Goal: Information Seeking & Learning: Find specific fact

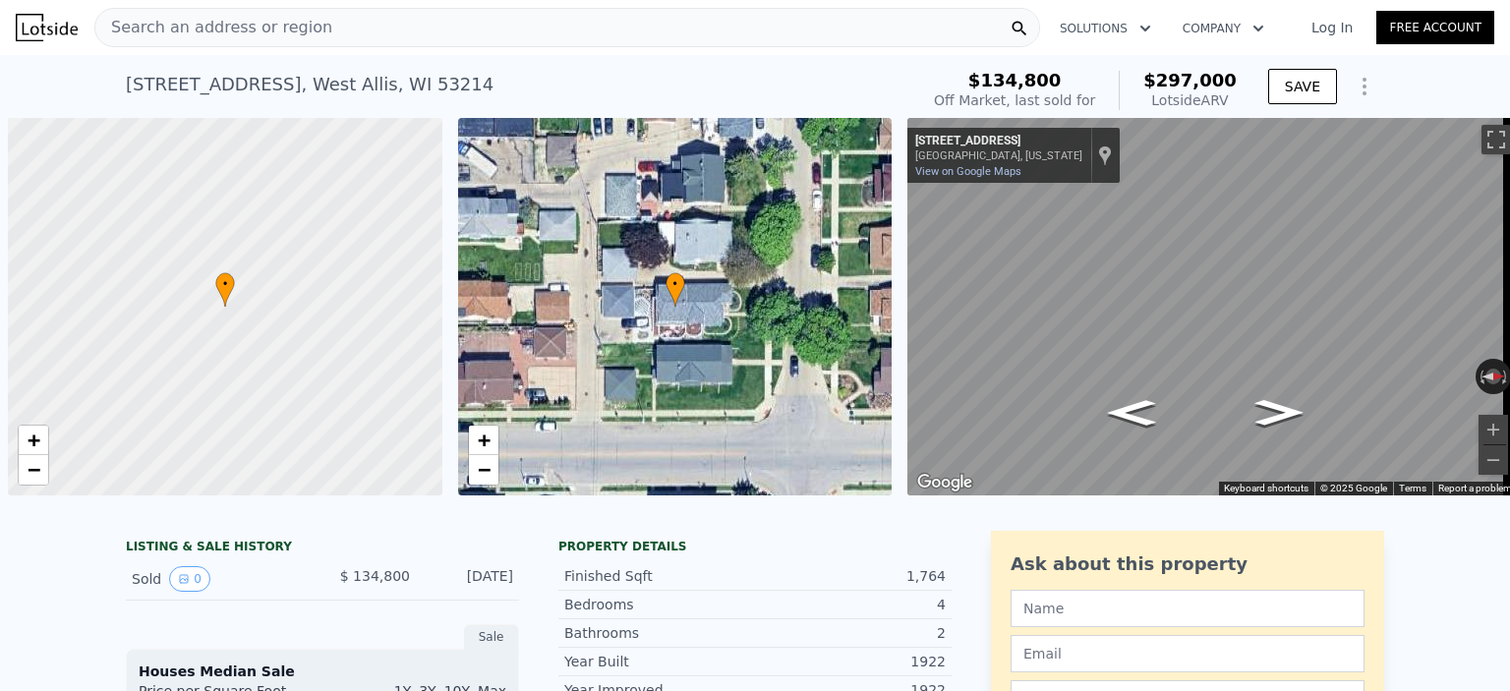
click at [314, 27] on div "Search an address or region" at bounding box center [567, 27] width 946 height 39
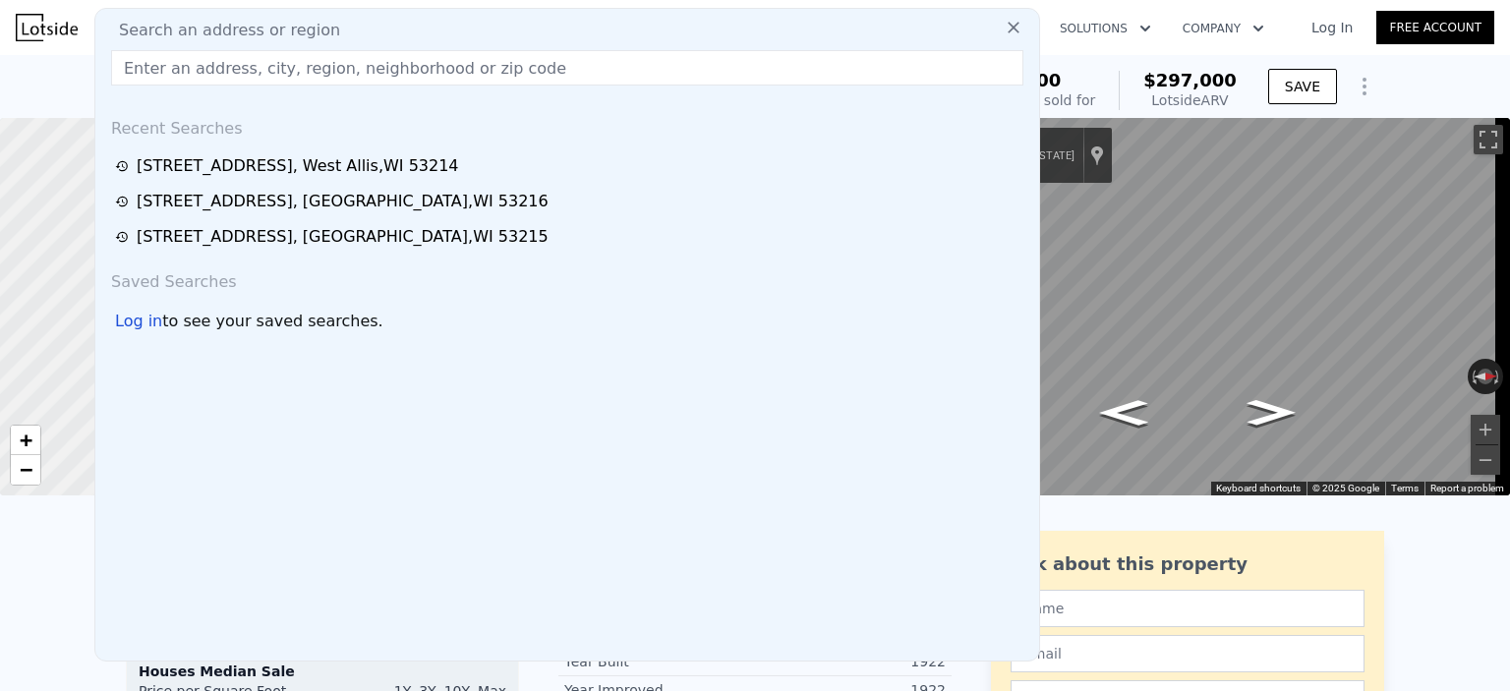
click at [321, 66] on input "text" at bounding box center [567, 67] width 912 height 35
type input "[STREET_ADDRESS]"
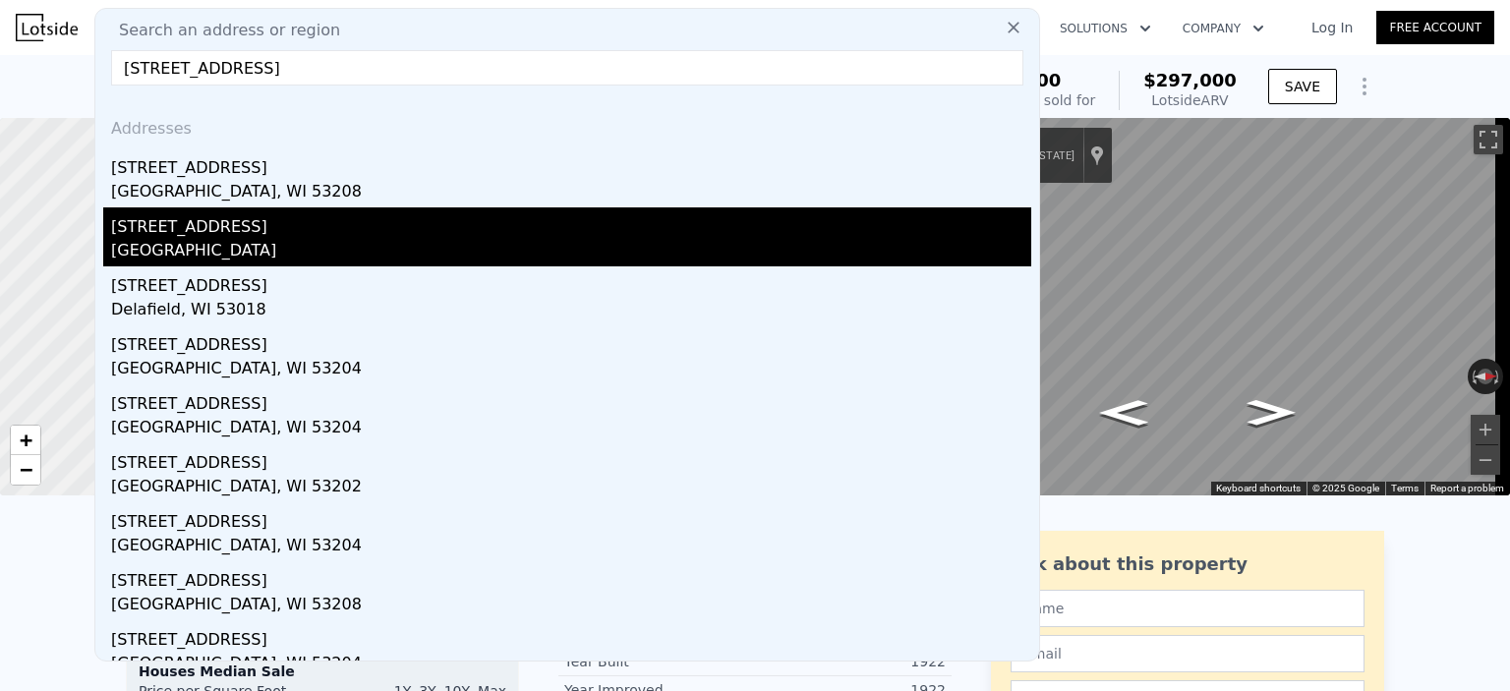
click at [315, 225] on div "[STREET_ADDRESS]" at bounding box center [571, 222] width 920 height 31
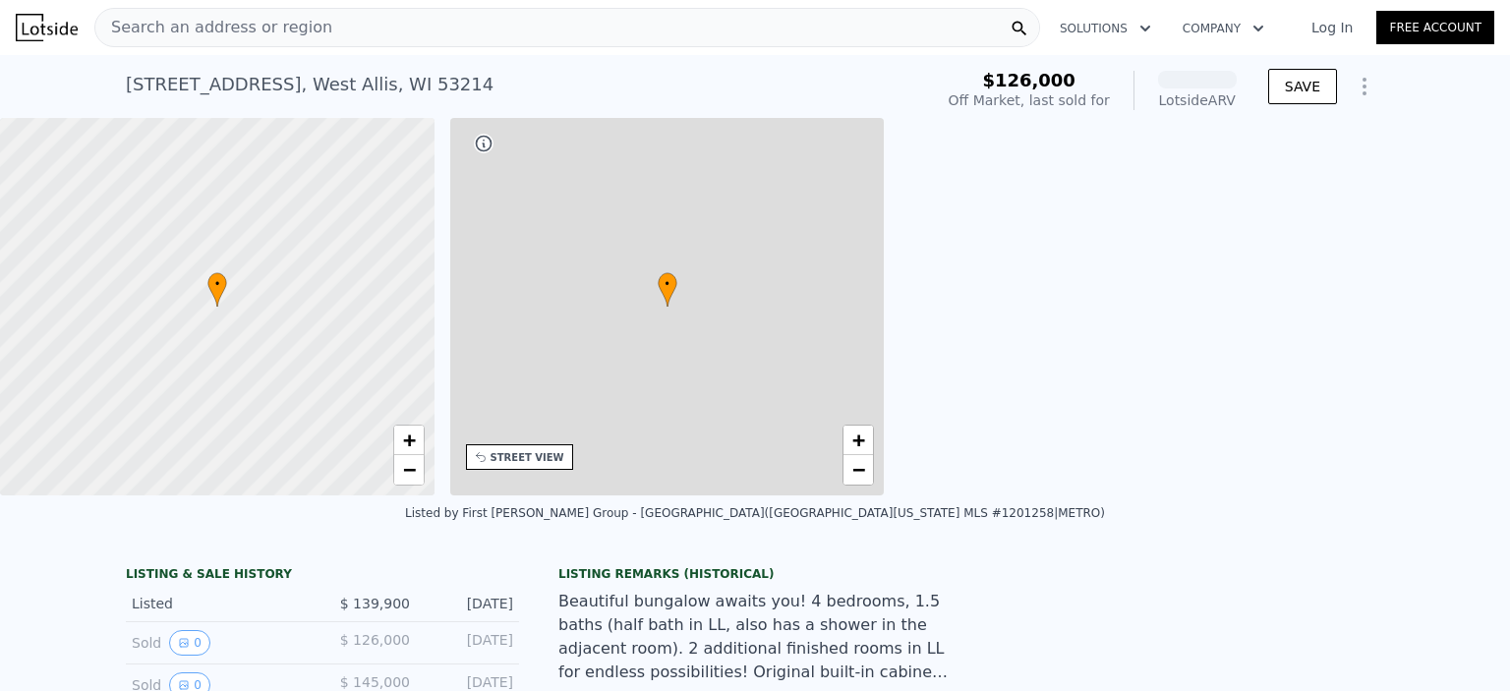
scroll to position [0, 457]
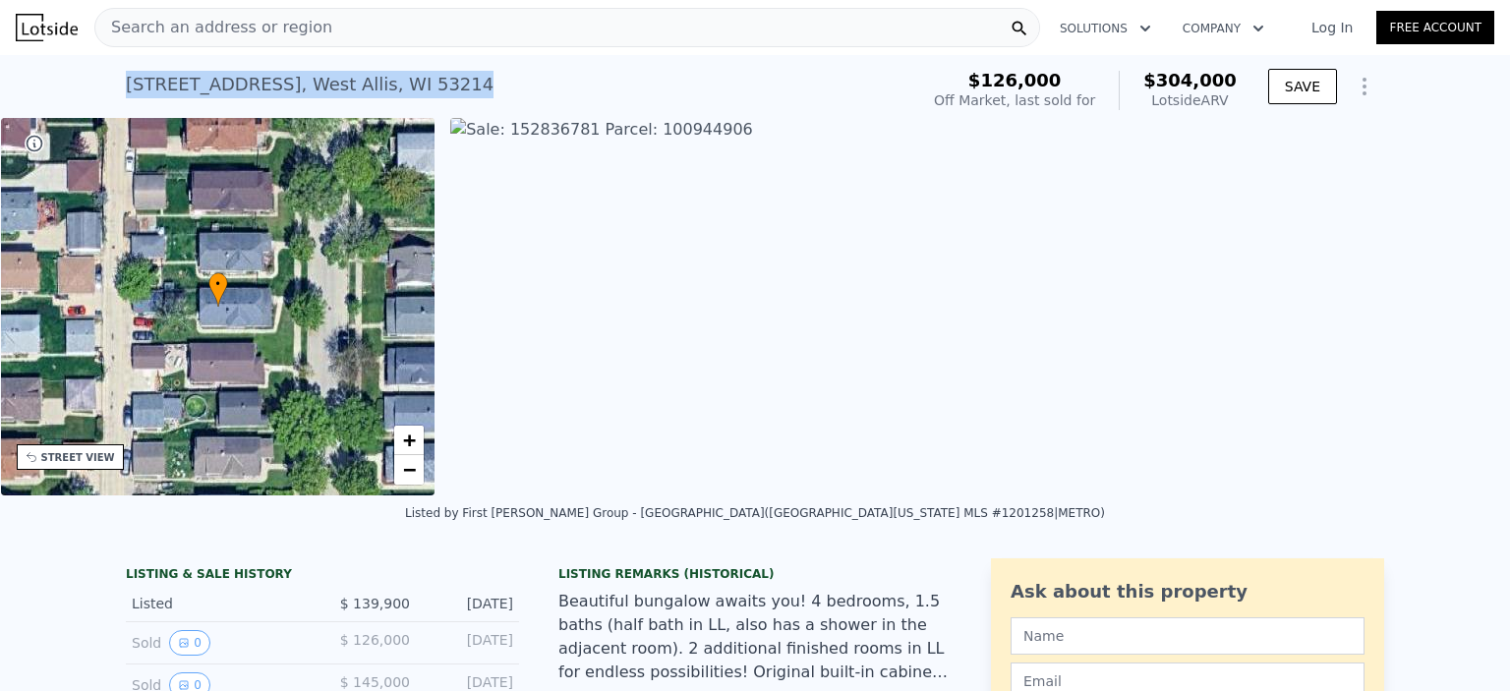
drag, startPoint x: 413, startPoint y: 82, endPoint x: 114, endPoint y: 95, distance: 299.1
click at [114, 96] on div "[STREET_ADDRESS] Sold [DATE] for $139,900 (~ARV $304k ) $126,000 Off Market, la…" at bounding box center [755, 86] width 1510 height 63
copy div "[STREET_ADDRESS]"
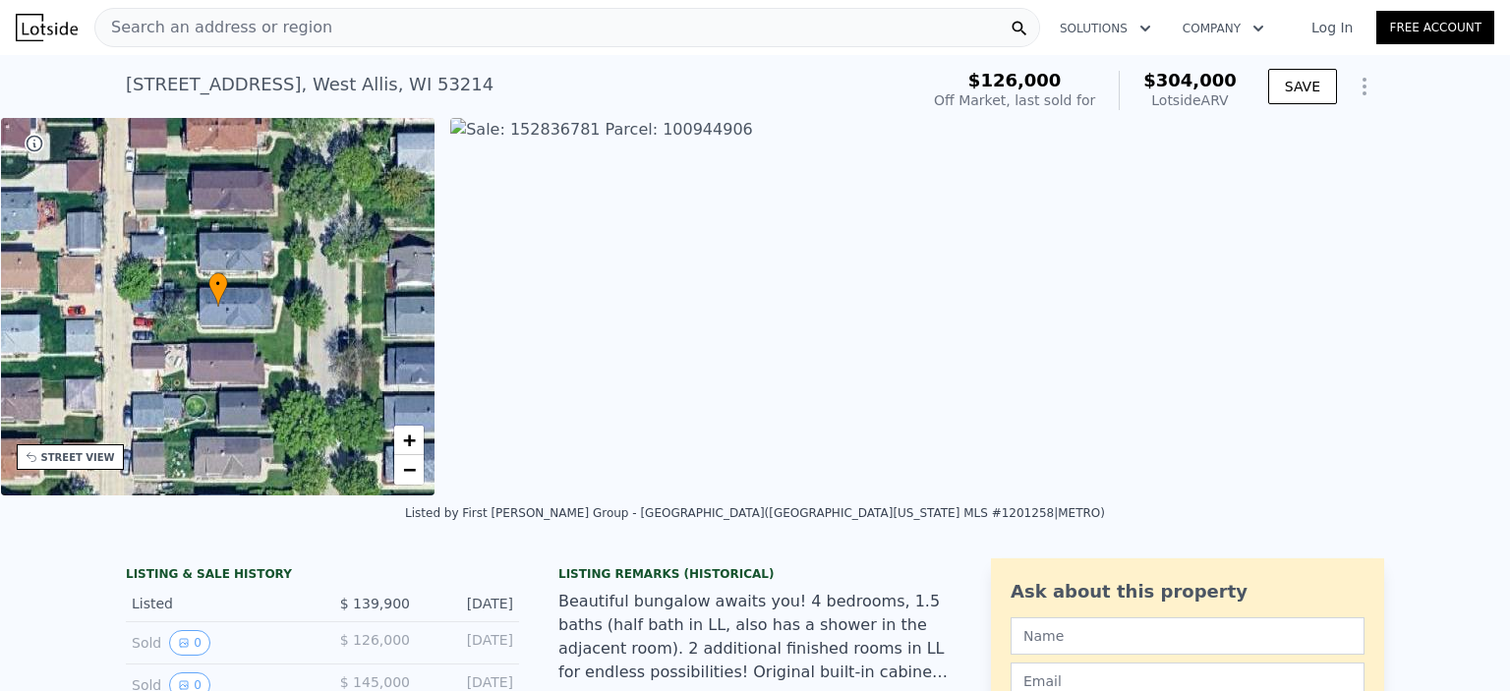
click at [286, 21] on span "Search an address or region" at bounding box center [213, 28] width 237 height 24
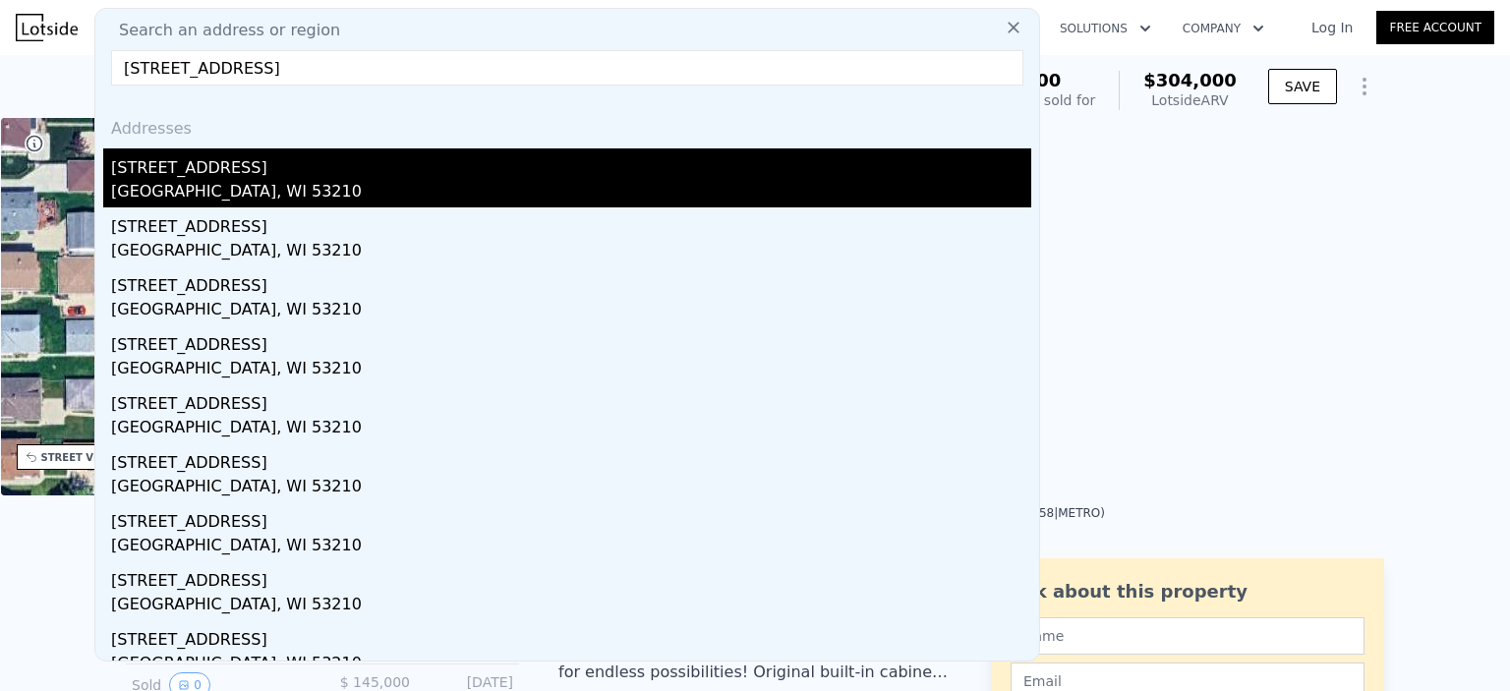
type input "[STREET_ADDRESS]"
click at [311, 194] on div "[GEOGRAPHIC_DATA], WI 53210" at bounding box center [571, 194] width 920 height 28
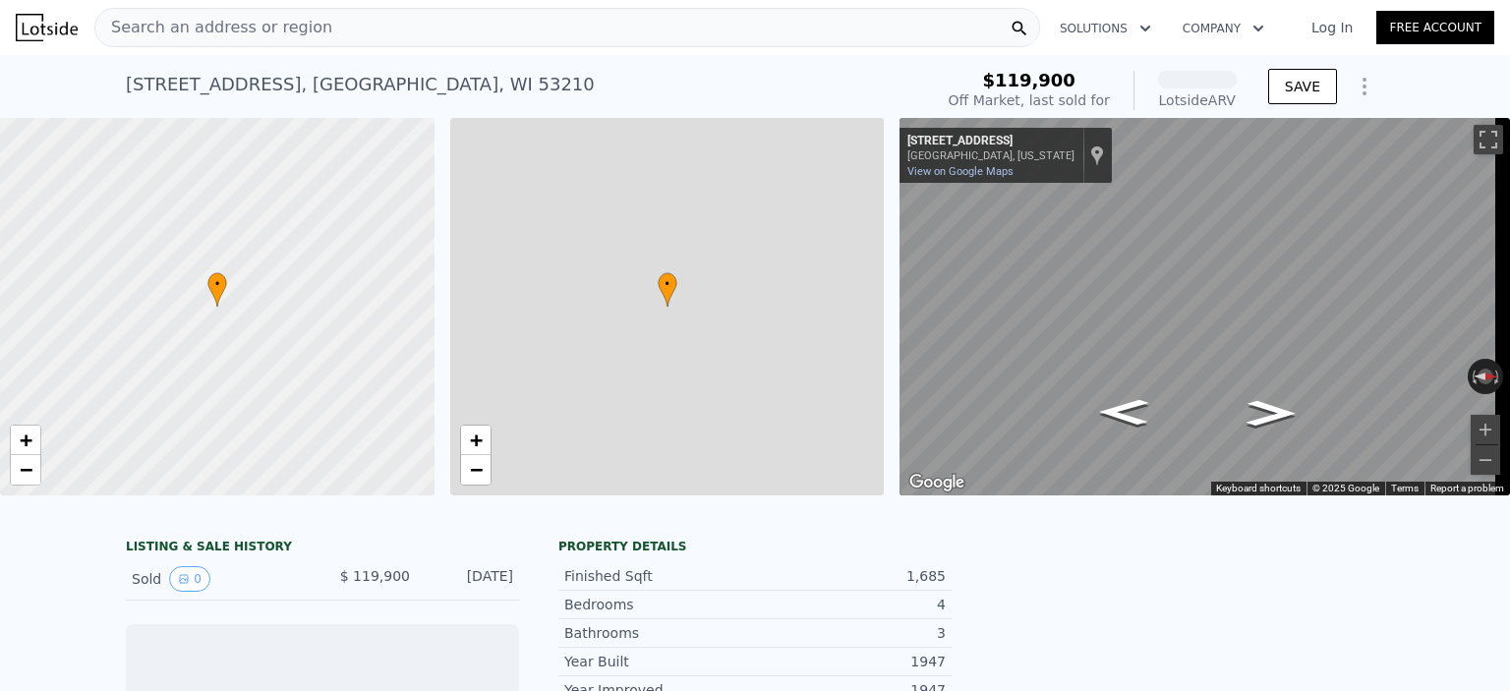
scroll to position [0, 8]
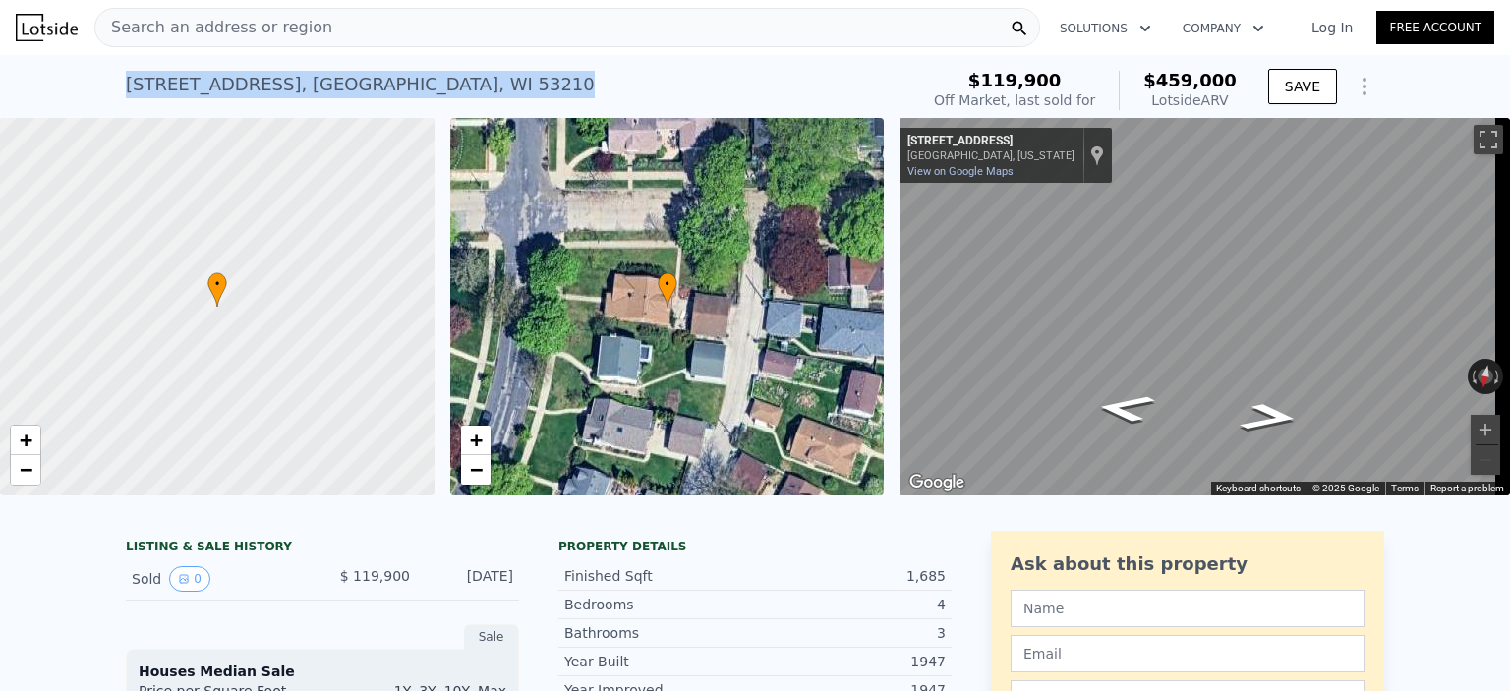
drag, startPoint x: 435, startPoint y: 86, endPoint x: 114, endPoint y: 89, distance: 321.4
click at [114, 89] on div "[STREET_ADDRESS] Sold [DATE] for $119,900 (~ARV $459k ) $119,900 Off Market, la…" at bounding box center [755, 86] width 1510 height 63
copy div "[STREET_ADDRESS]"
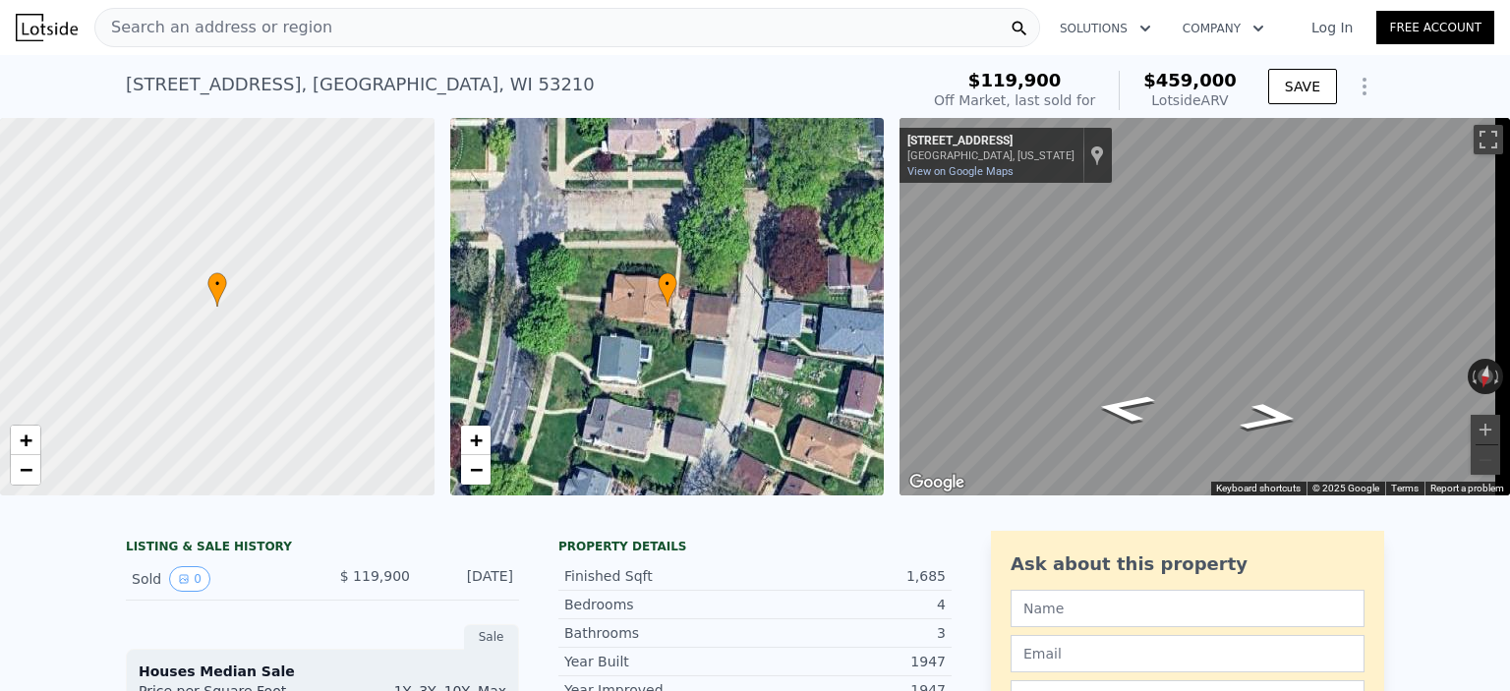
click at [366, 38] on div "Search an address or region" at bounding box center [567, 27] width 946 height 39
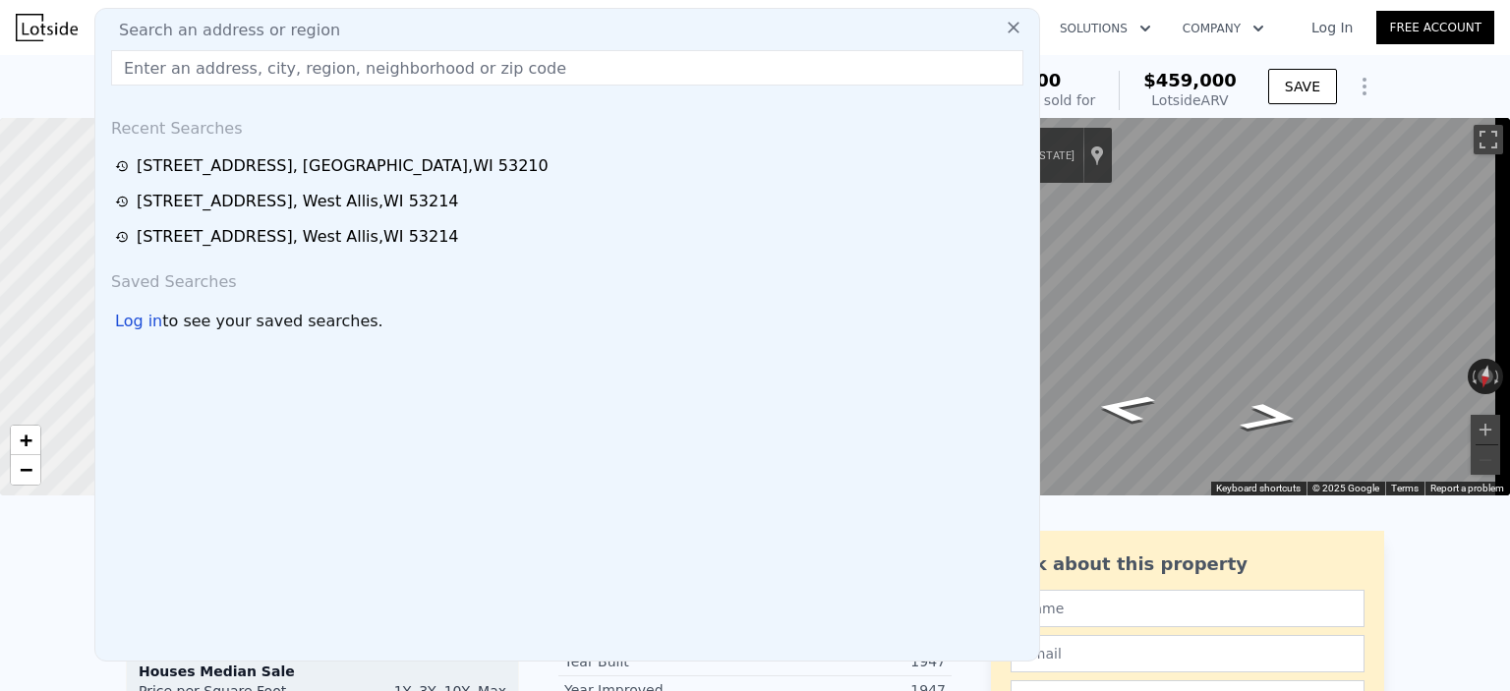
type input "[STREET_ADDRESS]"
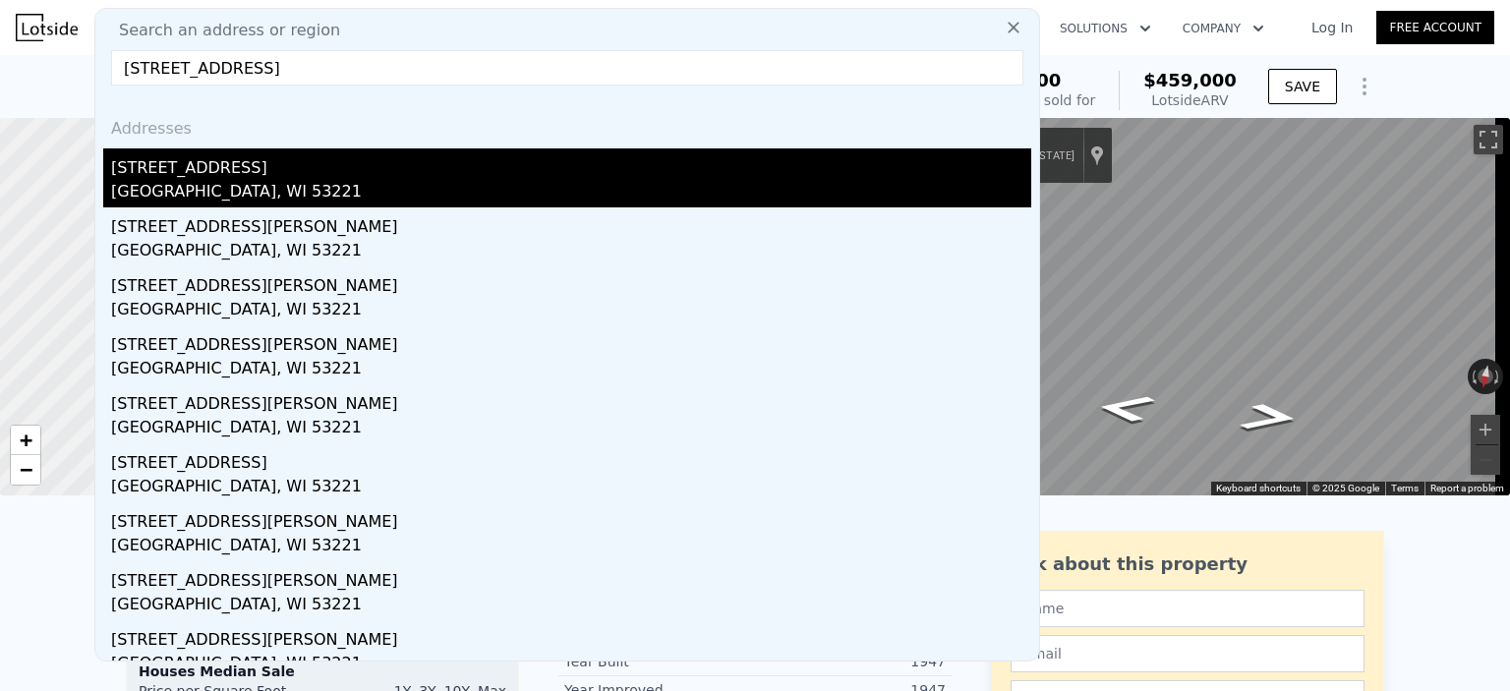
click at [367, 200] on div "[GEOGRAPHIC_DATA], WI 53221" at bounding box center [571, 194] width 920 height 28
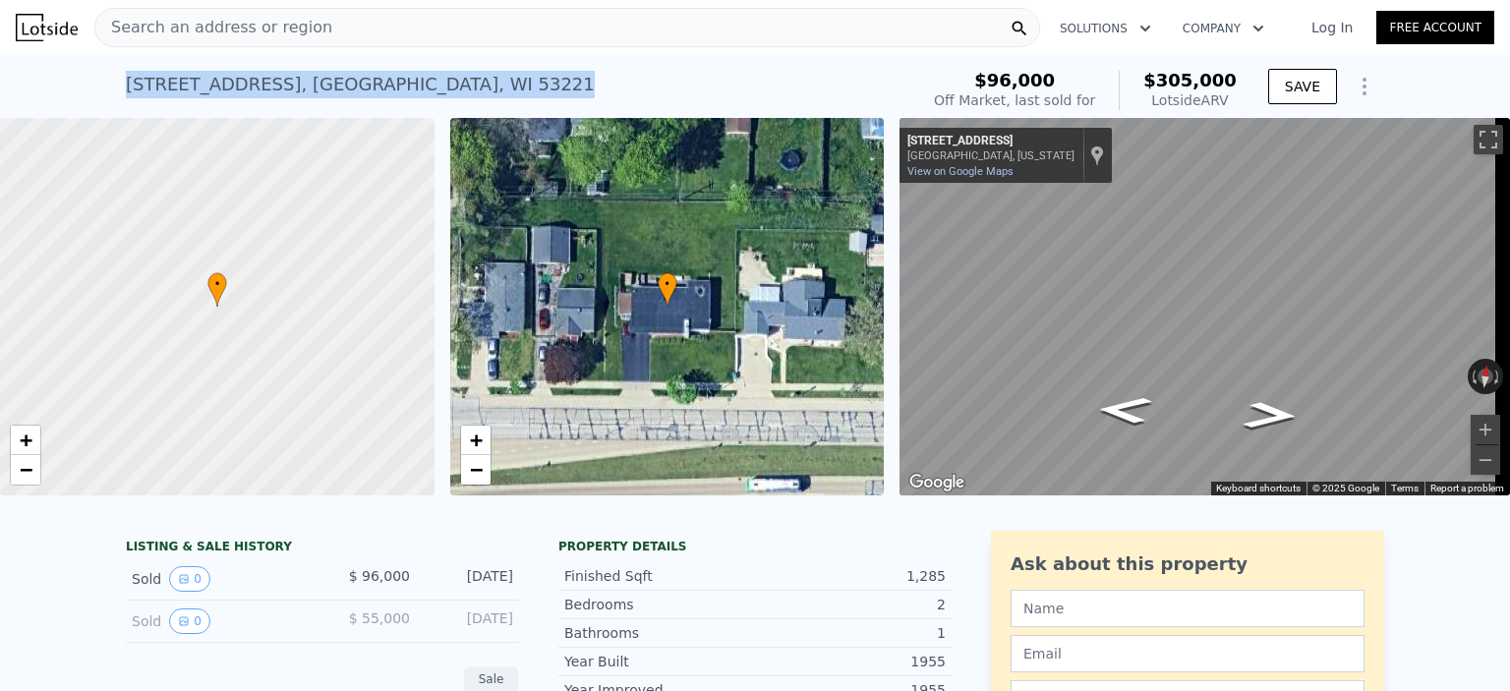
drag, startPoint x: 468, startPoint y: 82, endPoint x: 109, endPoint y: 78, distance: 358.8
click at [107, 77] on div "[STREET_ADDRESS] Sold [DATE] for $96k (~ARV $305k ) $96,000 Off Market, last so…" at bounding box center [755, 86] width 1510 height 63
copy div "[STREET_ADDRESS]"
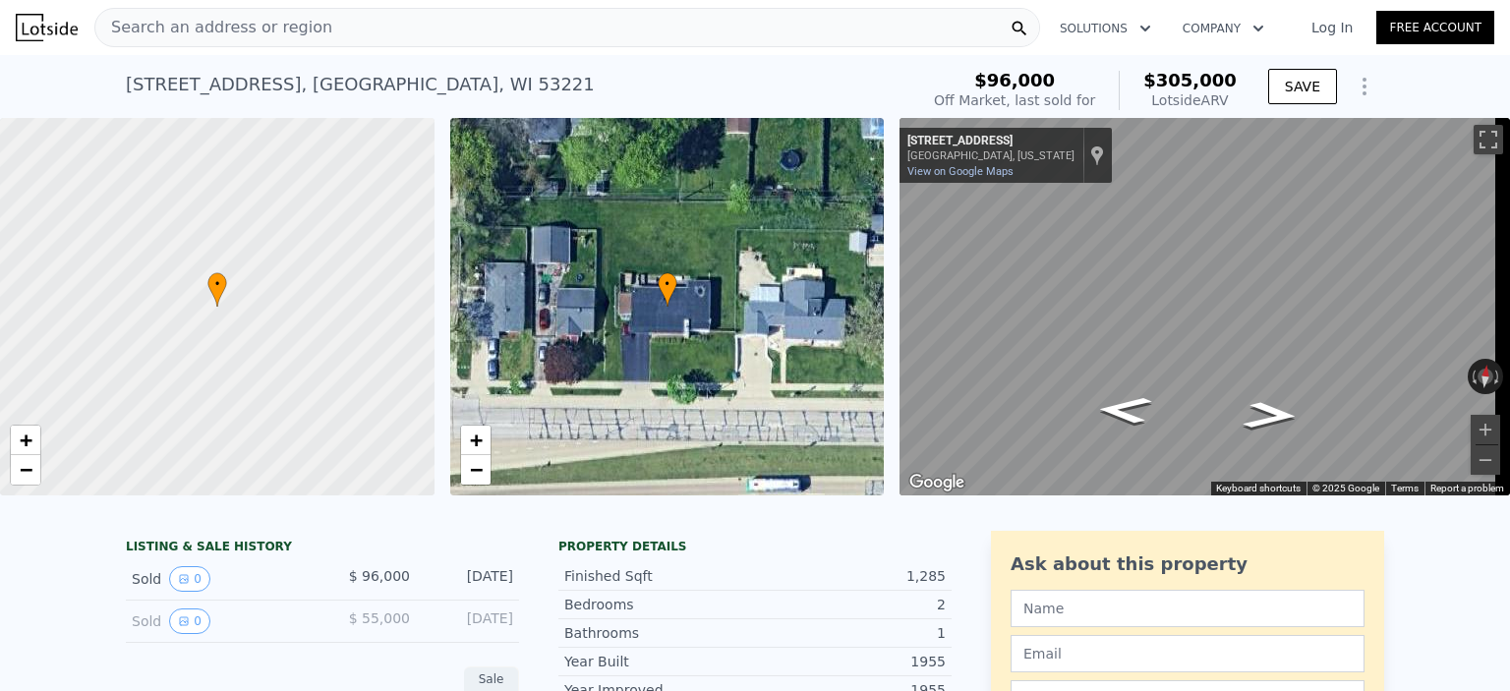
click at [370, 22] on div "Search an address or region" at bounding box center [567, 27] width 946 height 39
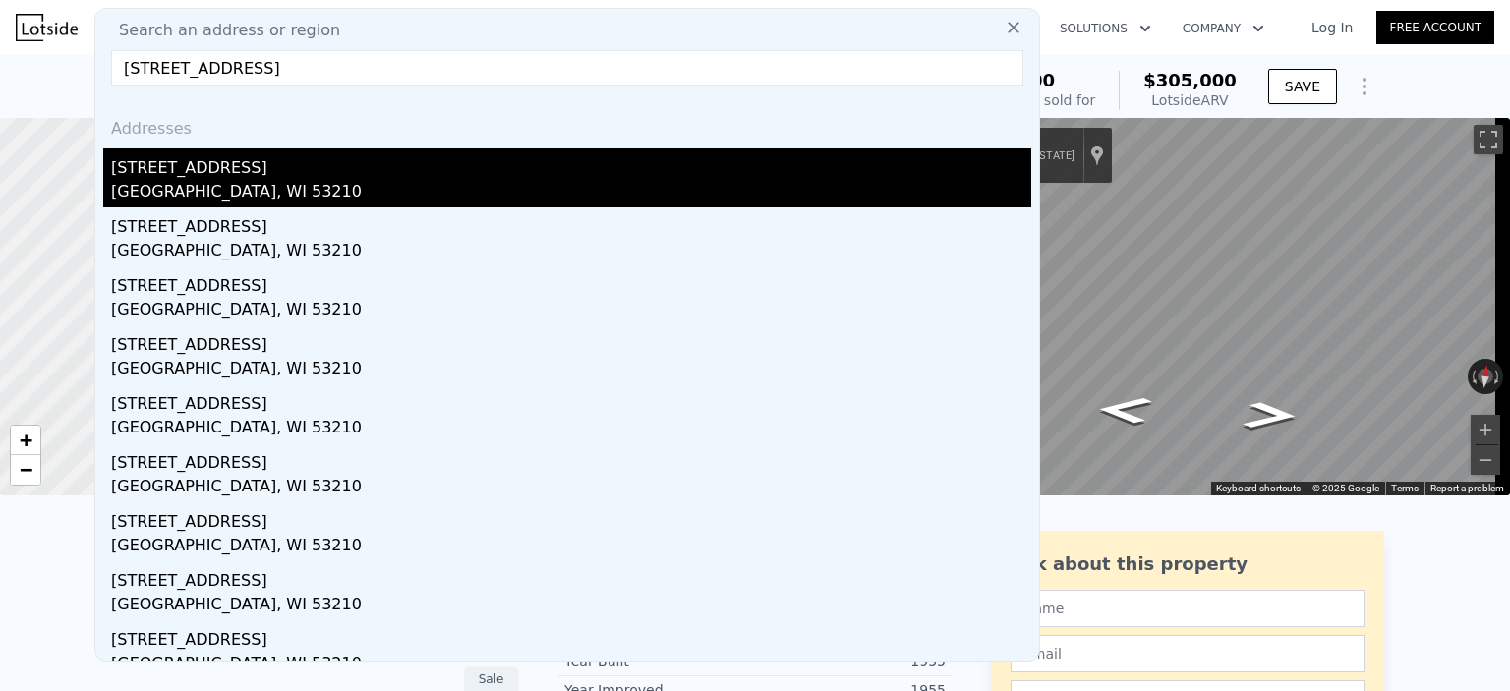
type input "[STREET_ADDRESS]"
click at [421, 194] on div "[GEOGRAPHIC_DATA], WI 53210" at bounding box center [571, 194] width 920 height 28
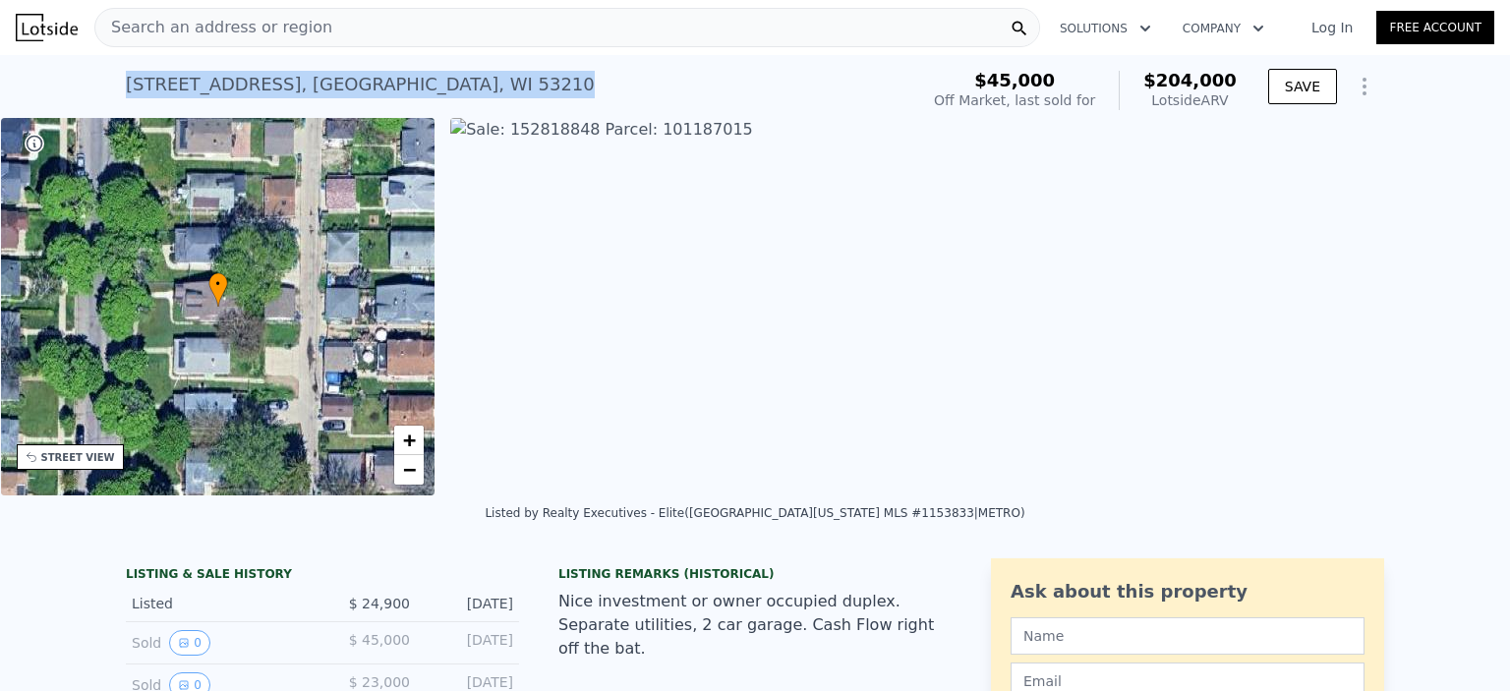
drag, startPoint x: 422, startPoint y: 81, endPoint x: 115, endPoint y: 86, distance: 306.7
click at [115, 86] on div "[STREET_ADDRESS] Sold [DATE] for $24,900 (~ARV $204k ) $45,000 Off Market, last…" at bounding box center [755, 86] width 1510 height 63
copy div "[STREET_ADDRESS]"
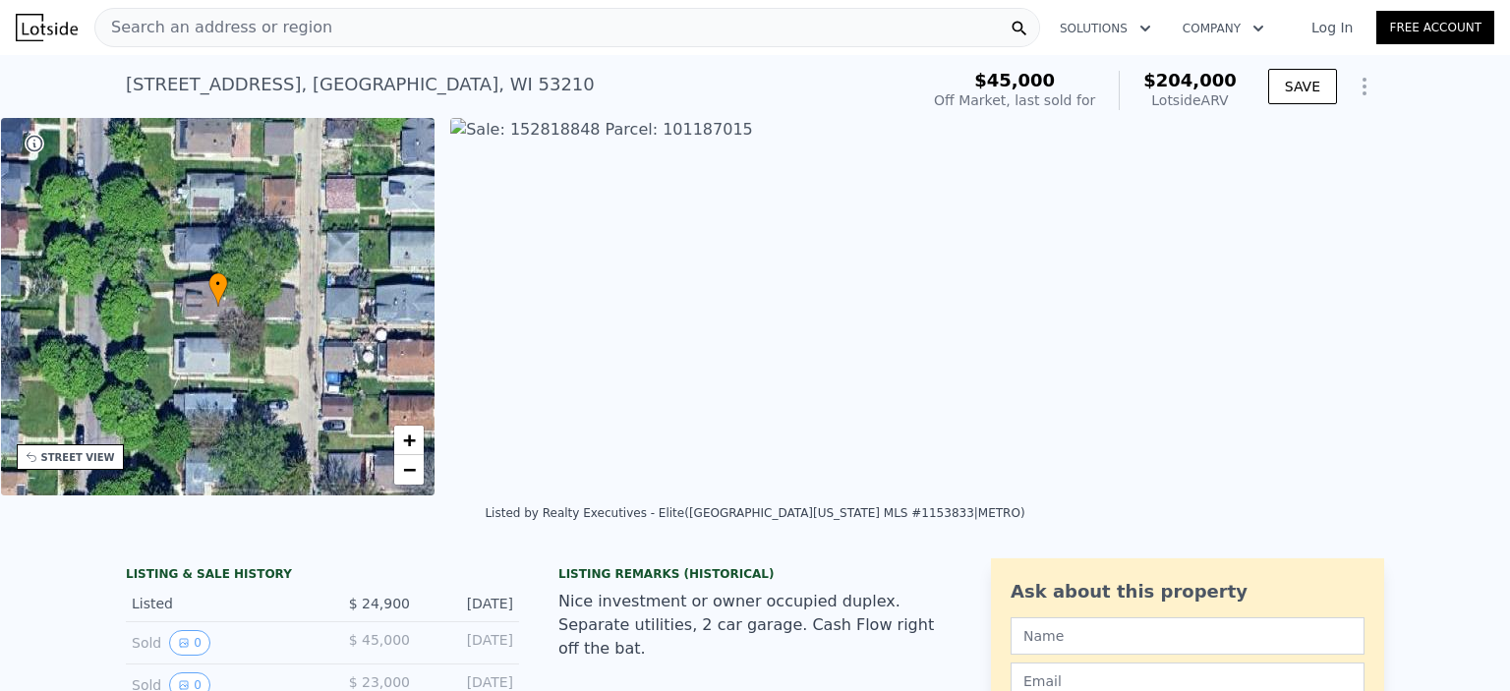
click at [334, 24] on div "Search an address or region" at bounding box center [567, 27] width 946 height 39
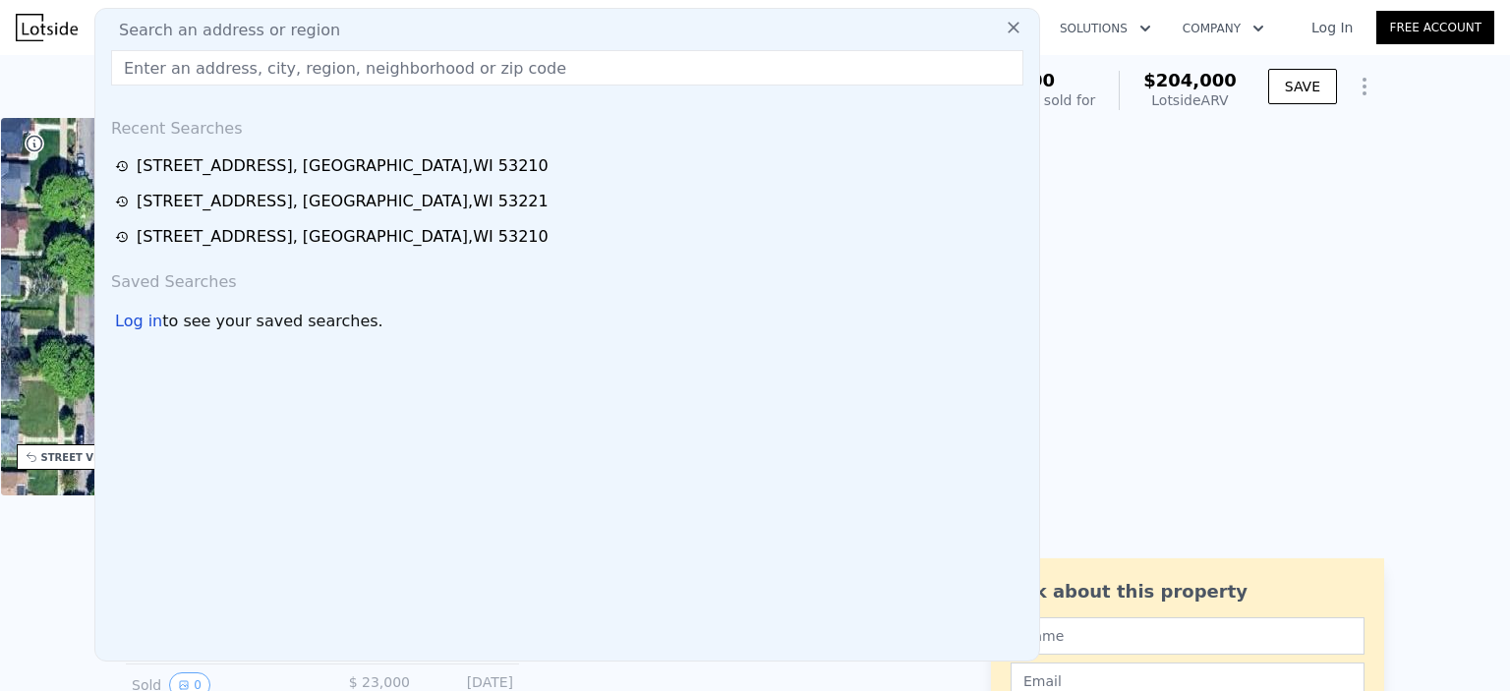
click at [341, 67] on input "text" at bounding box center [567, 67] width 912 height 35
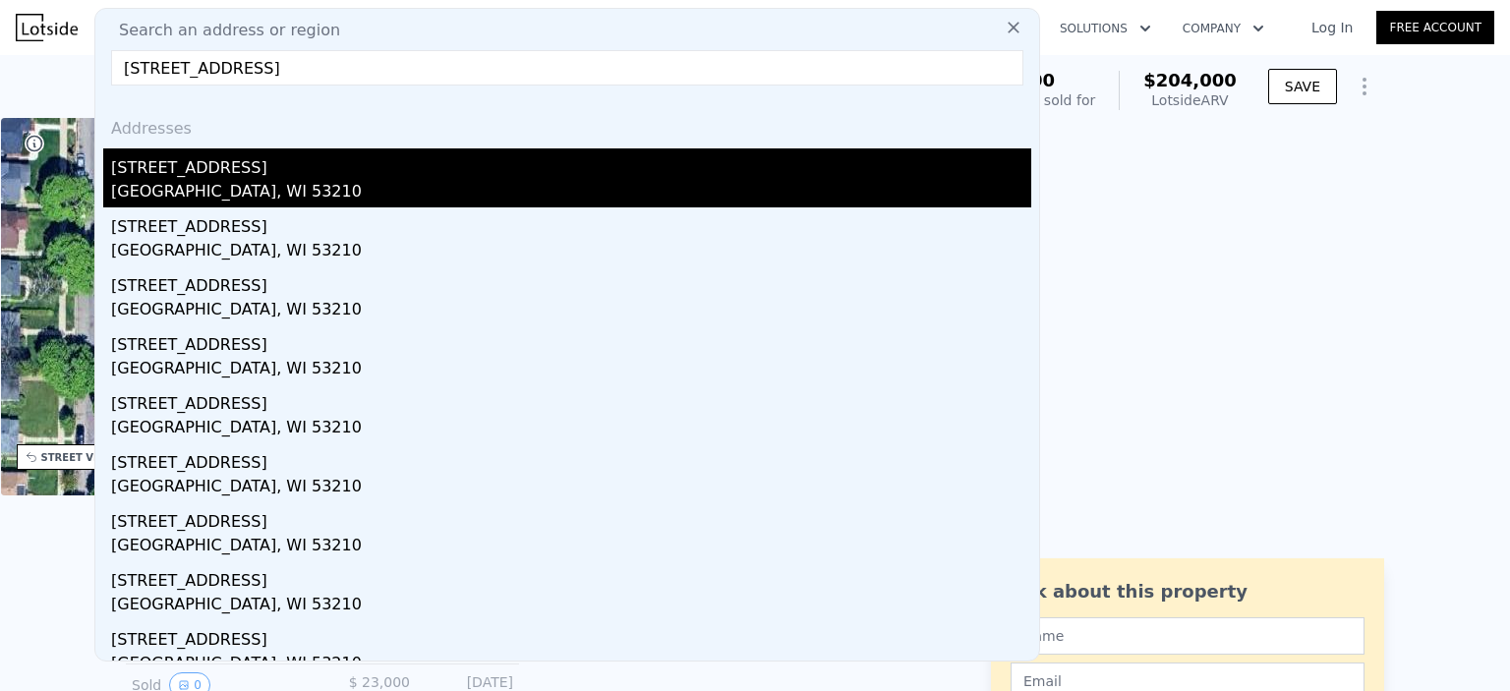
type input "[STREET_ADDRESS]"
click at [346, 168] on div "[STREET_ADDRESS]" at bounding box center [571, 163] width 920 height 31
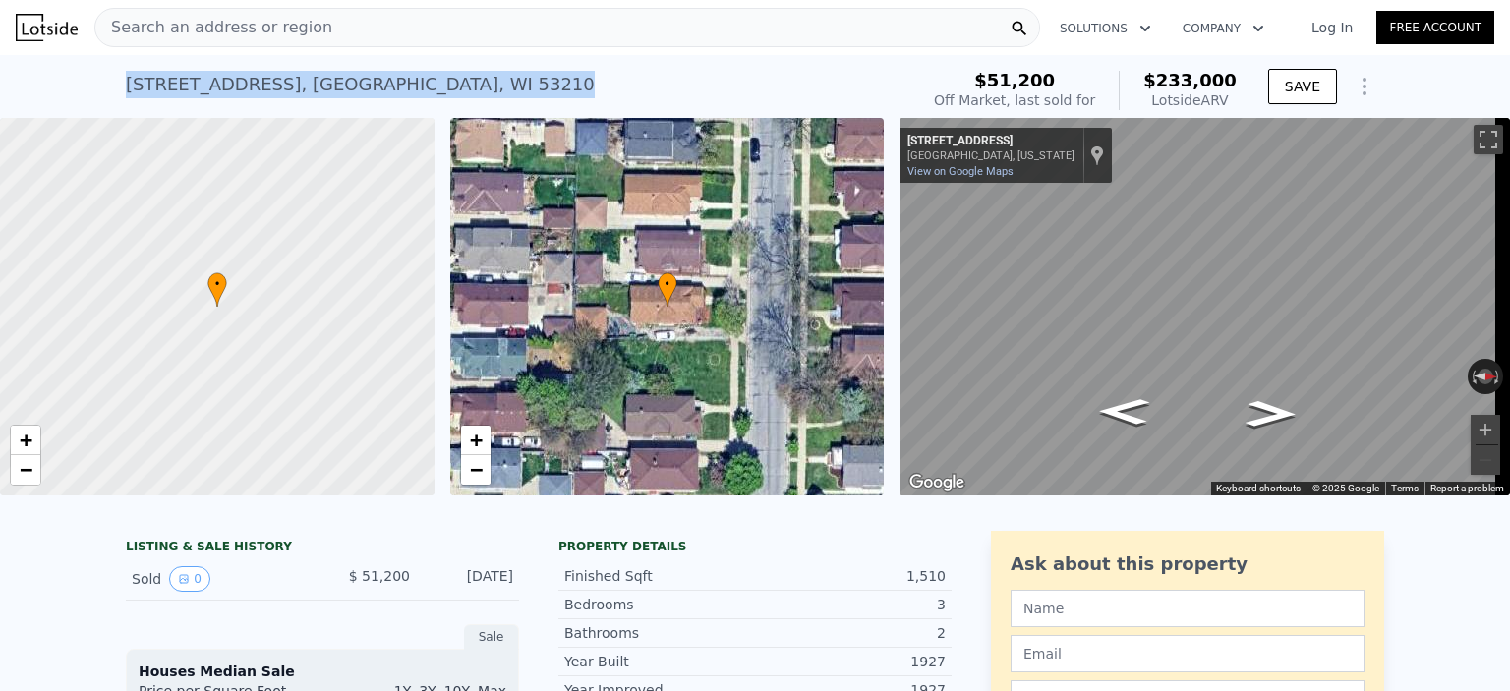
drag, startPoint x: 432, startPoint y: 81, endPoint x: 120, endPoint y: 91, distance: 312.7
click at [126, 91] on div "[STREET_ADDRESS] Sold [DATE] for $51,200 (~ARV $233k )" at bounding box center [518, 90] width 784 height 55
copy div "[STREET_ADDRESS]"
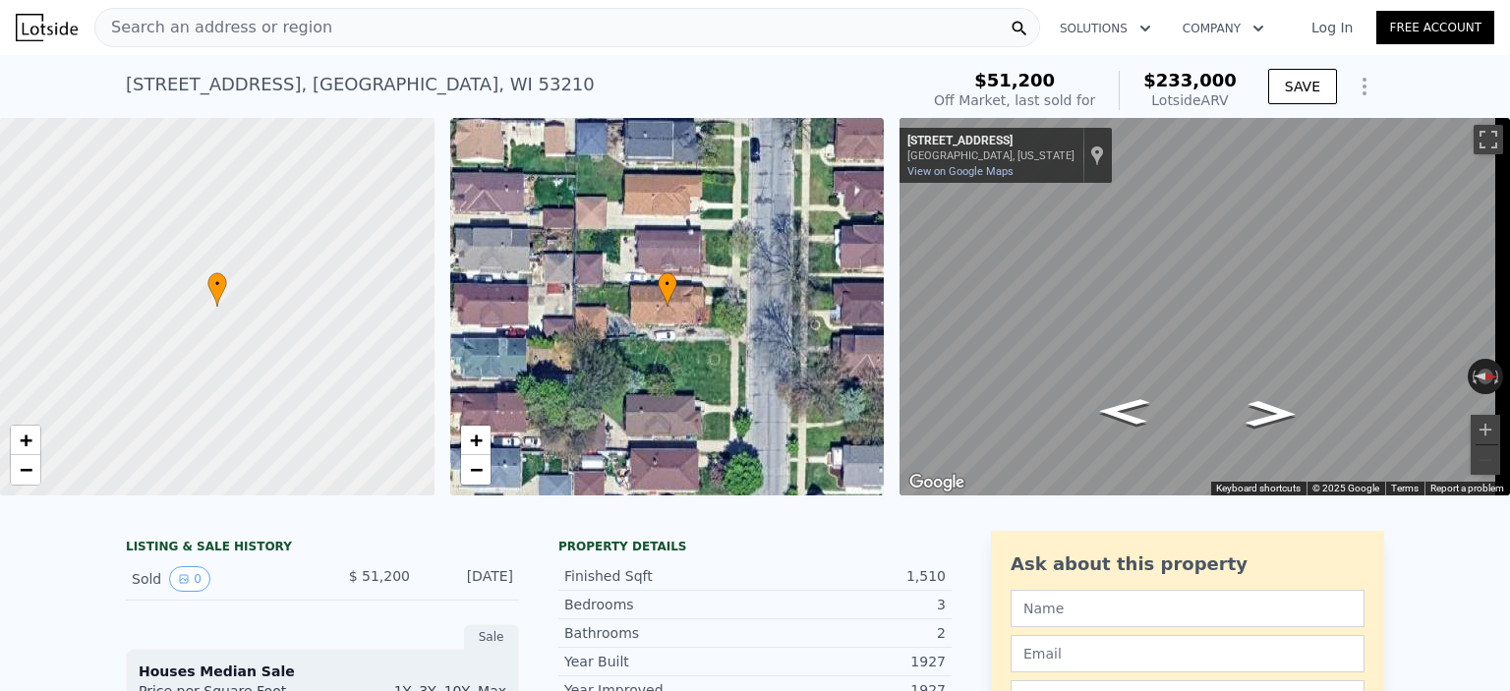
click at [370, 35] on div "Search an address or region" at bounding box center [567, 27] width 946 height 39
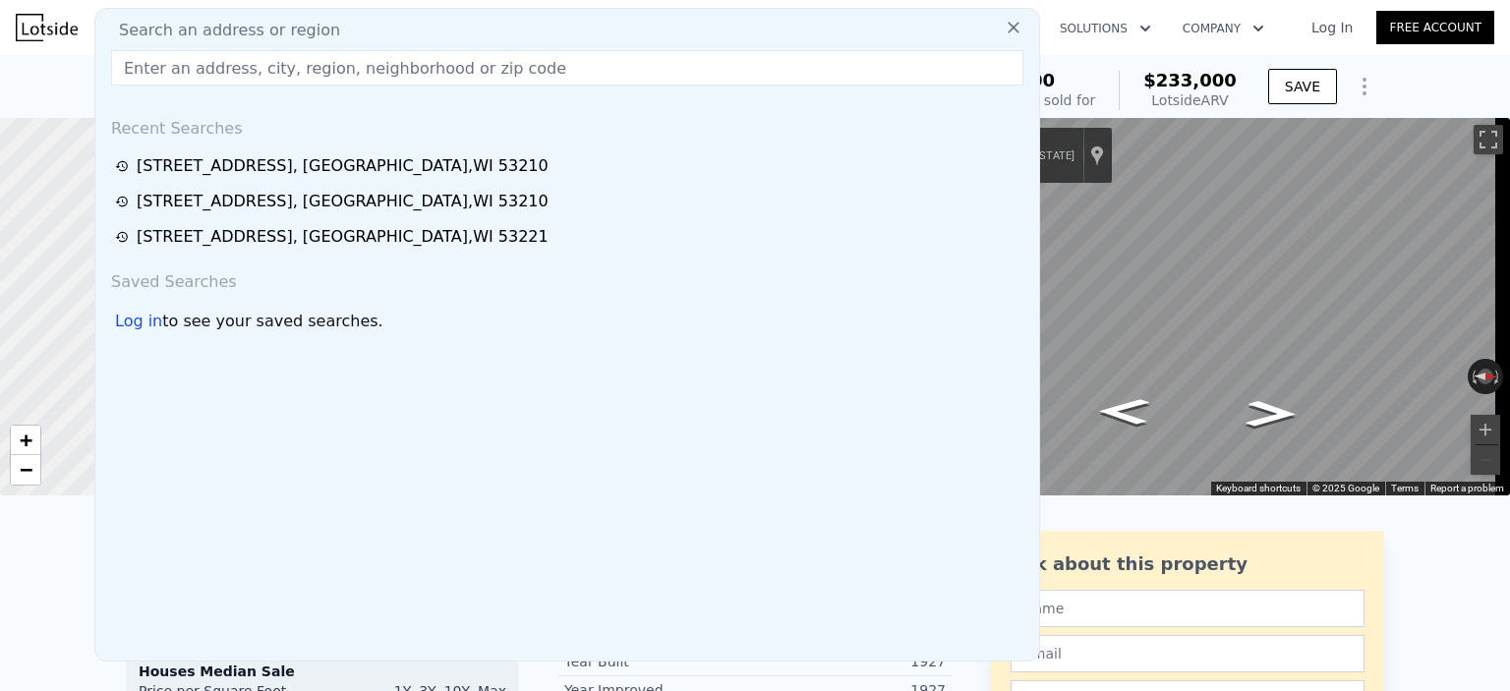
type input "[STREET_ADDRESS]"
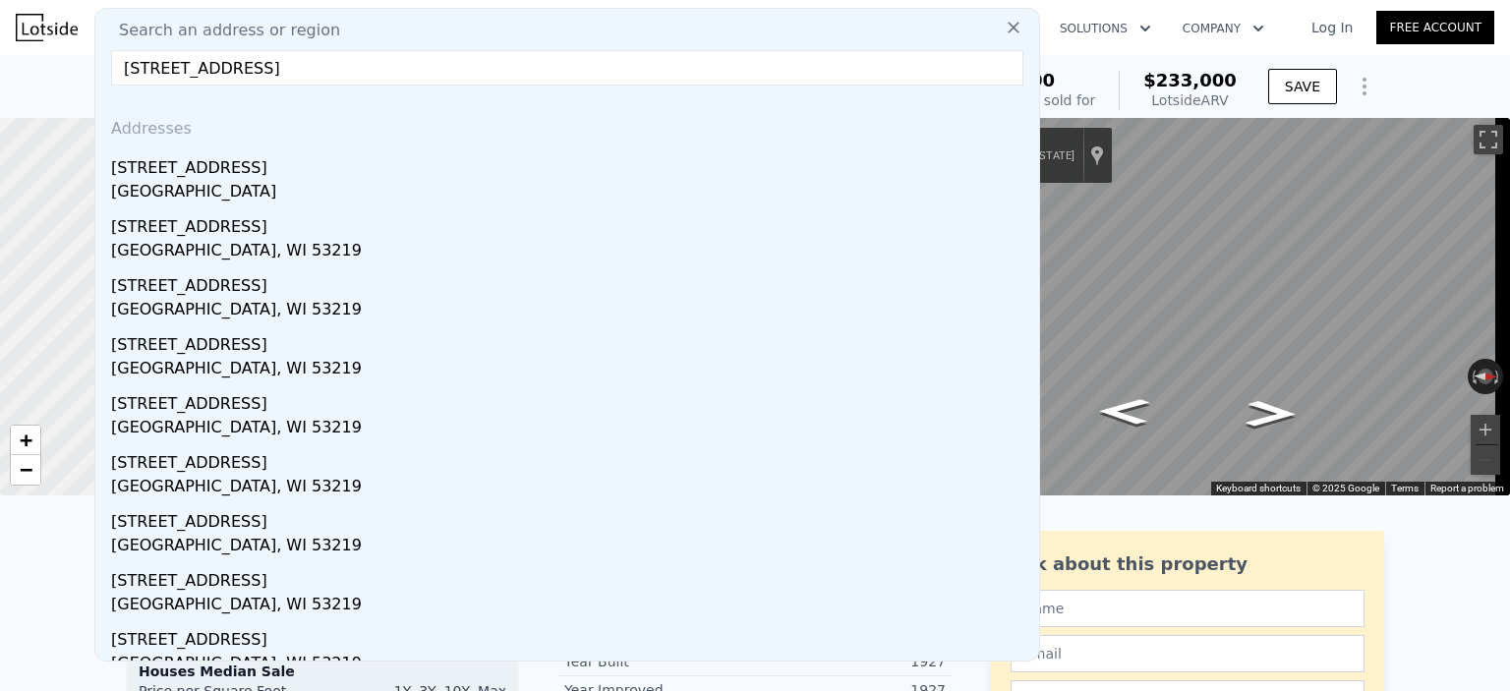
click at [398, 168] on div "[STREET_ADDRESS]" at bounding box center [571, 163] width 920 height 31
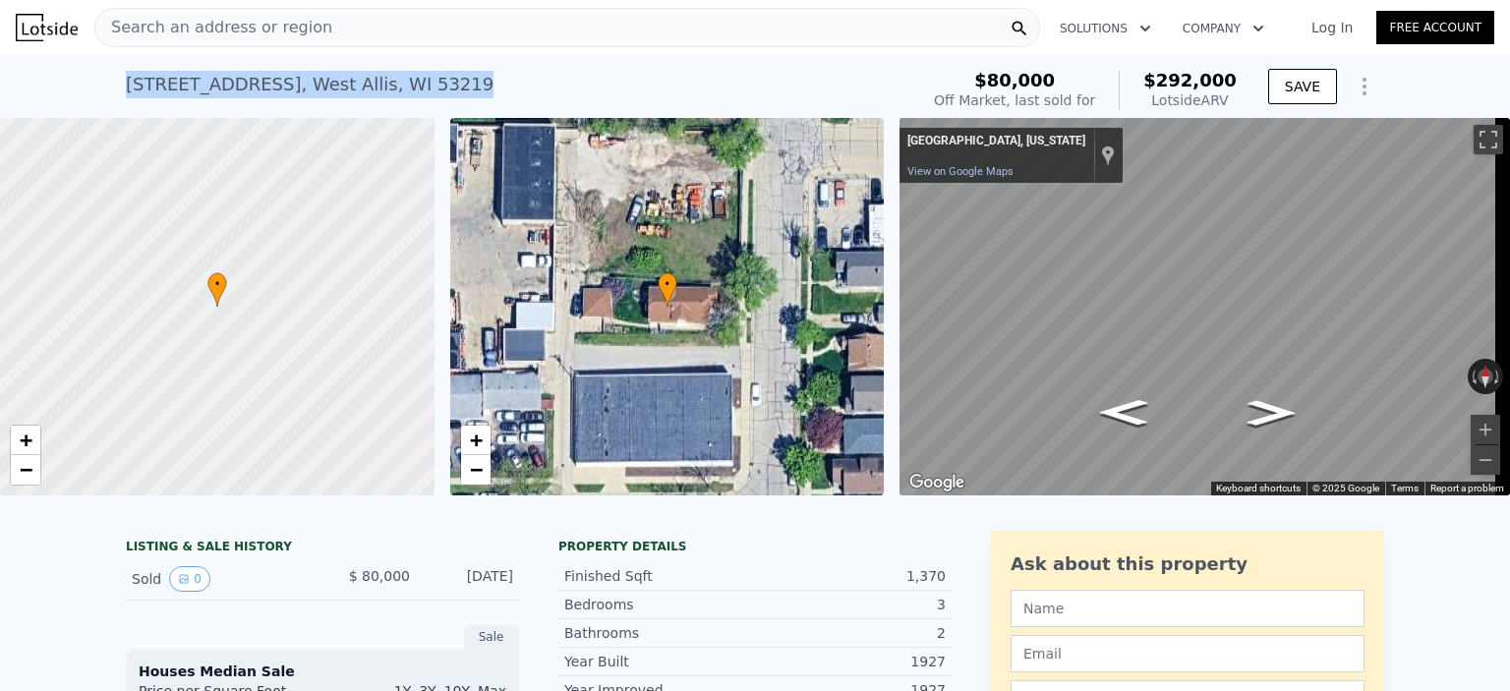
drag, startPoint x: 428, startPoint y: 82, endPoint x: 66, endPoint y: 97, distance: 362.0
click at [58, 94] on div "[STREET_ADDRESS] Sold [DATE] for $80k (~ARV $292k ) $80,000 Off Market, last so…" at bounding box center [755, 86] width 1510 height 63
copy div "[STREET_ADDRESS]"
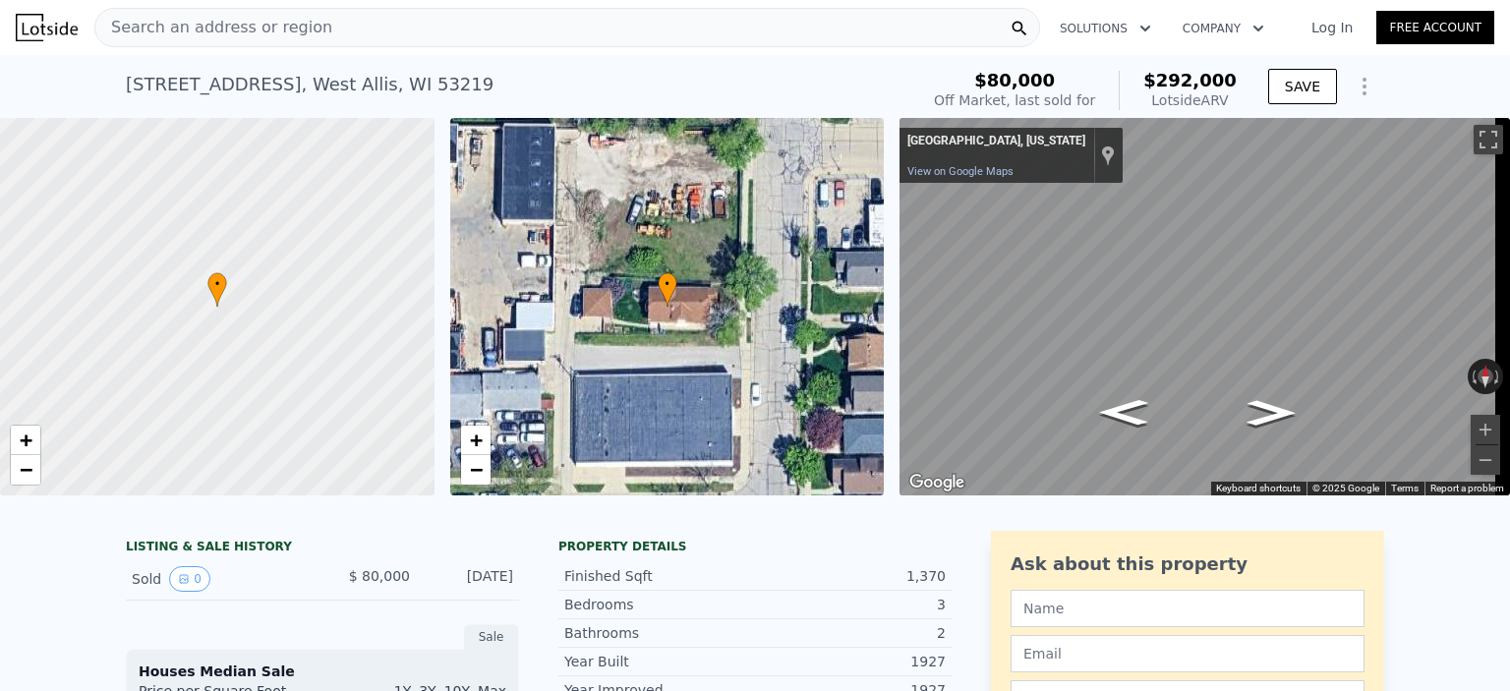
click at [356, 34] on div "Search an address or region" at bounding box center [567, 27] width 946 height 39
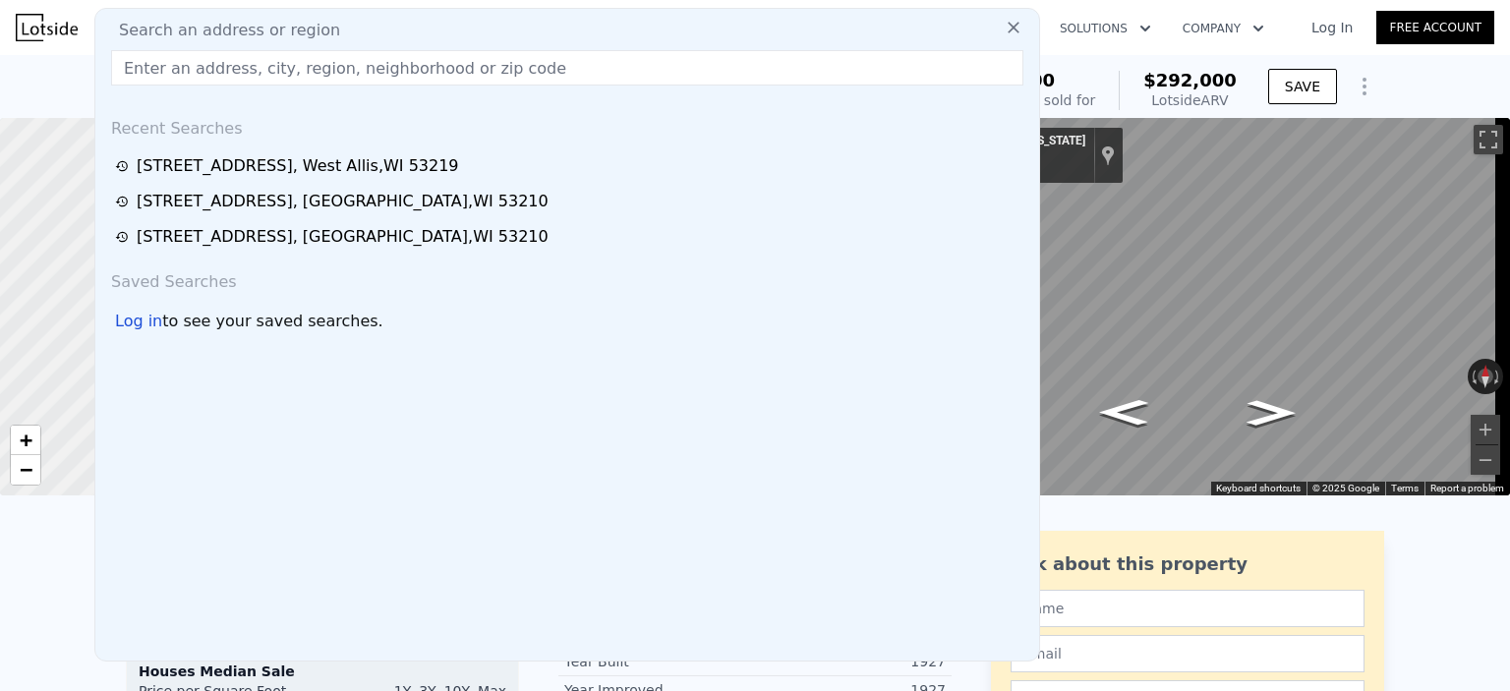
type input "[STREET_ADDRESS]"
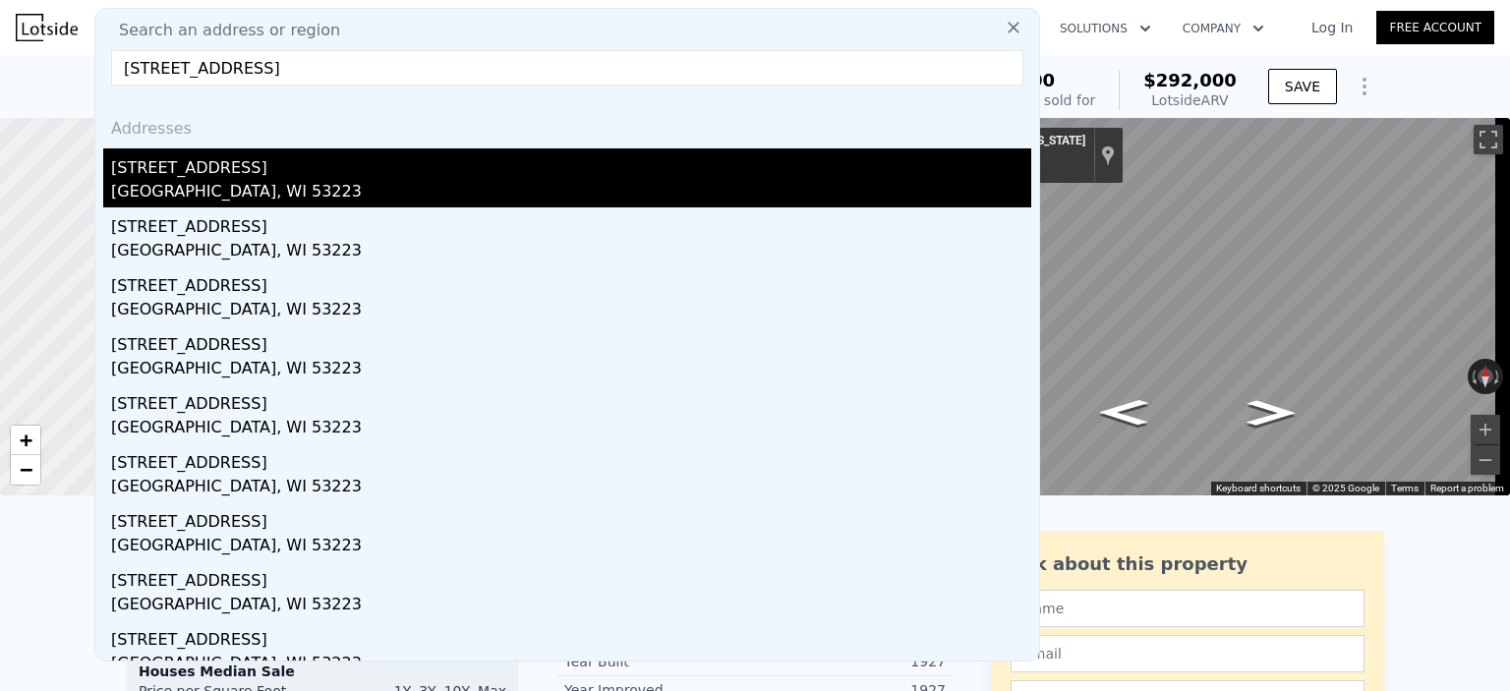
click at [389, 180] on div "[GEOGRAPHIC_DATA], WI 53223" at bounding box center [571, 194] width 920 height 28
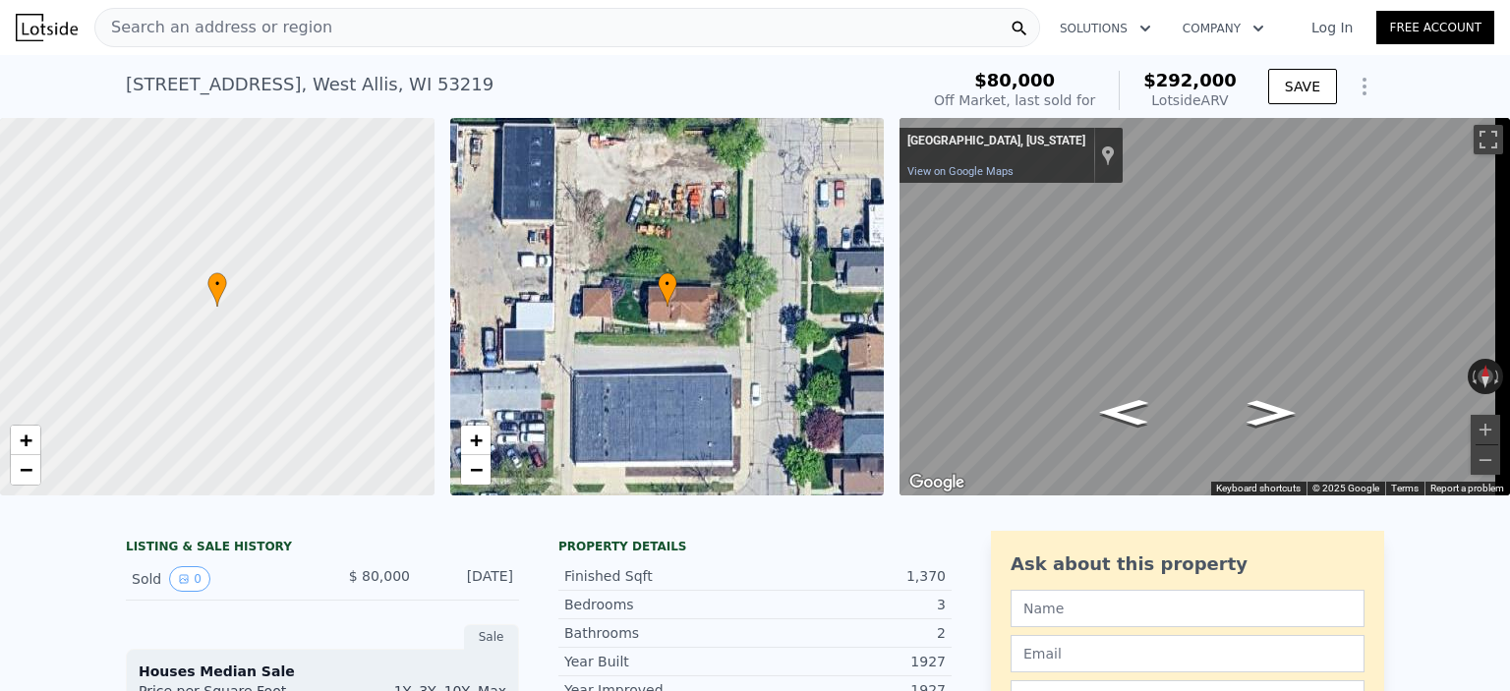
scroll to position [0, 457]
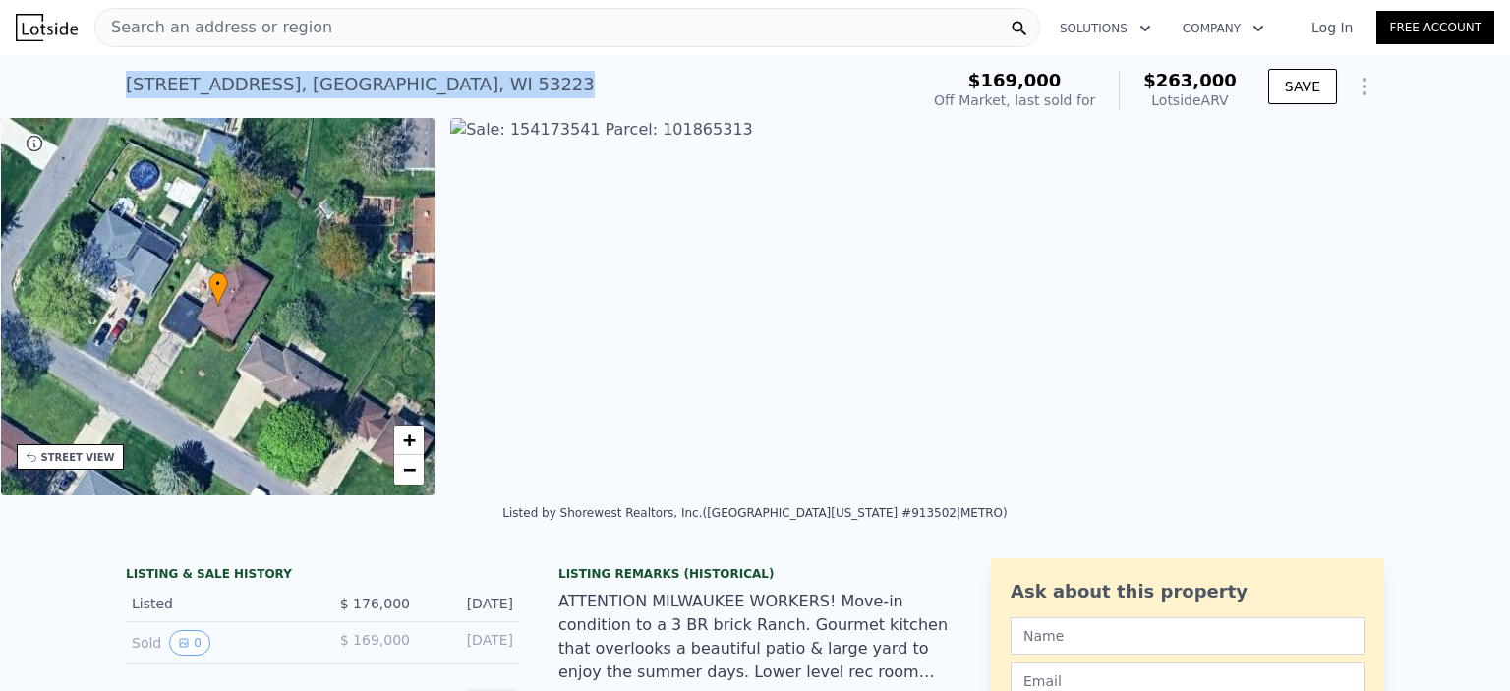
drag, startPoint x: 444, startPoint y: 75, endPoint x: 117, endPoint y: 98, distance: 328.1
click at [117, 98] on div "[STREET_ADDRESS] Sold [DATE] for $176k (~ARV $263k ) $169,000 Off Market, last …" at bounding box center [755, 86] width 1510 height 63
copy div "[STREET_ADDRESS]"
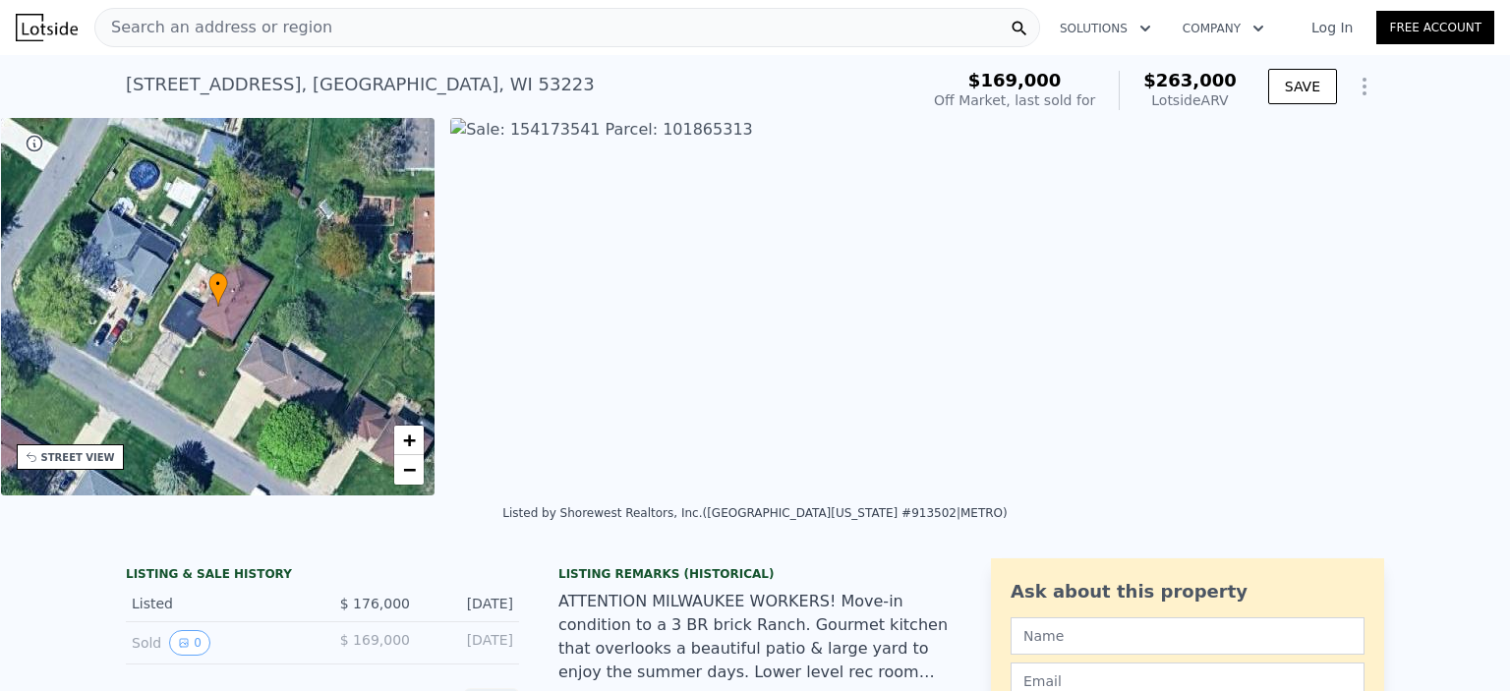
click at [399, 30] on div "Search an address or region" at bounding box center [567, 27] width 946 height 39
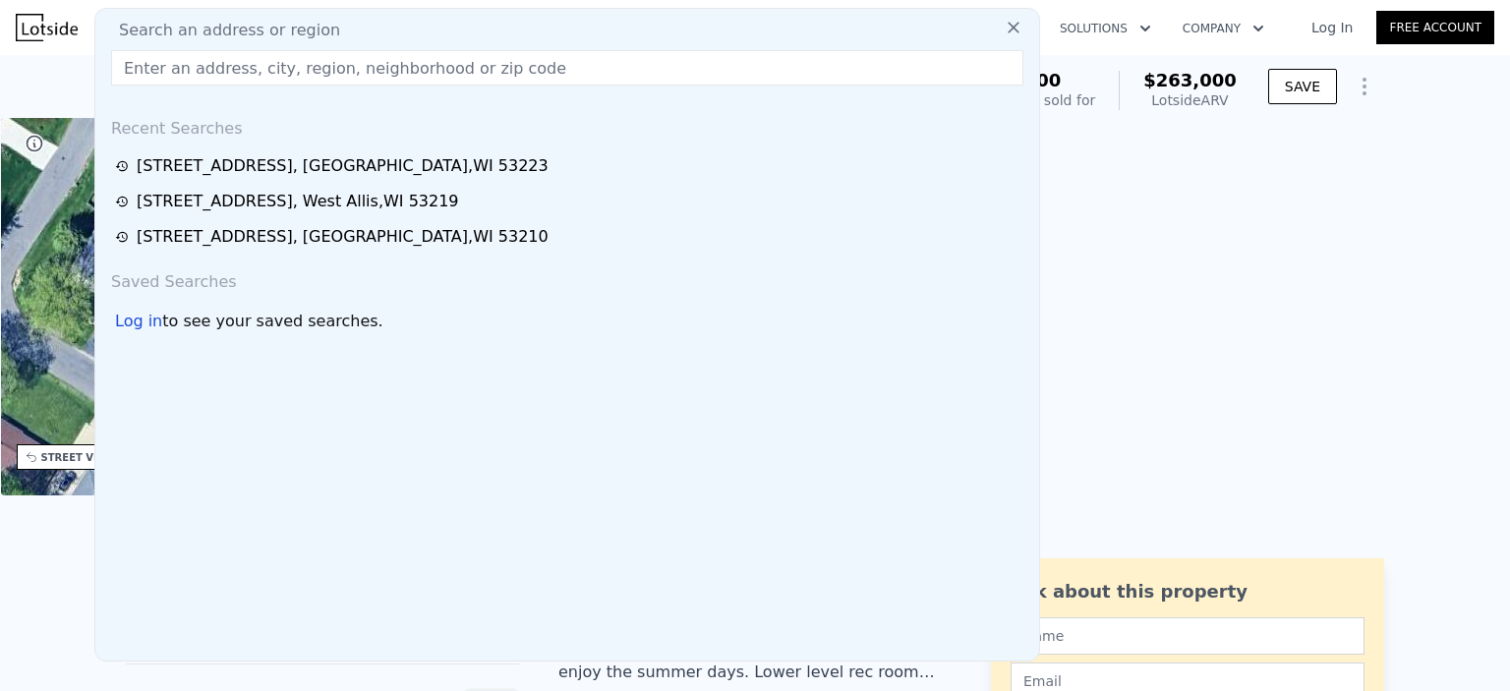
click at [402, 66] on input "text" at bounding box center [567, 67] width 912 height 35
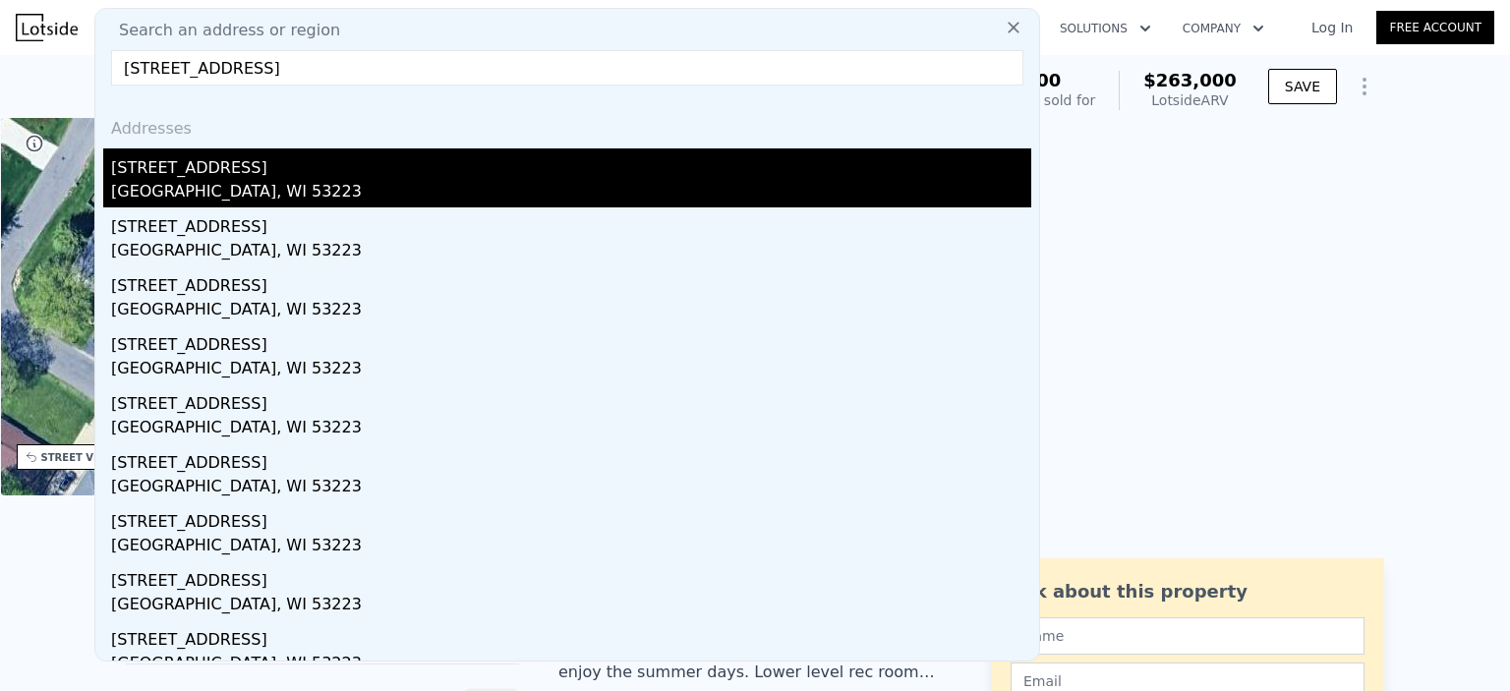
type input "[STREET_ADDRESS]"
click at [422, 174] on div "[STREET_ADDRESS]" at bounding box center [571, 163] width 920 height 31
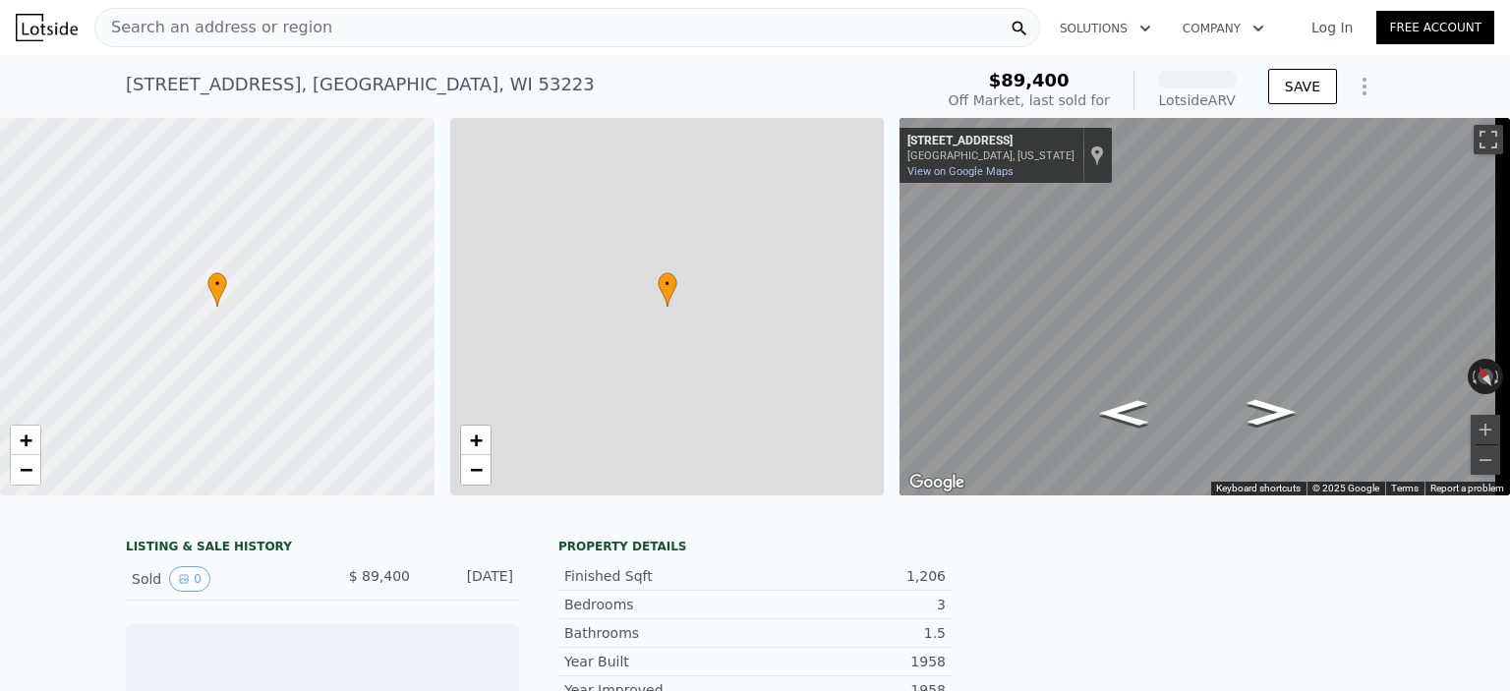
scroll to position [0, 8]
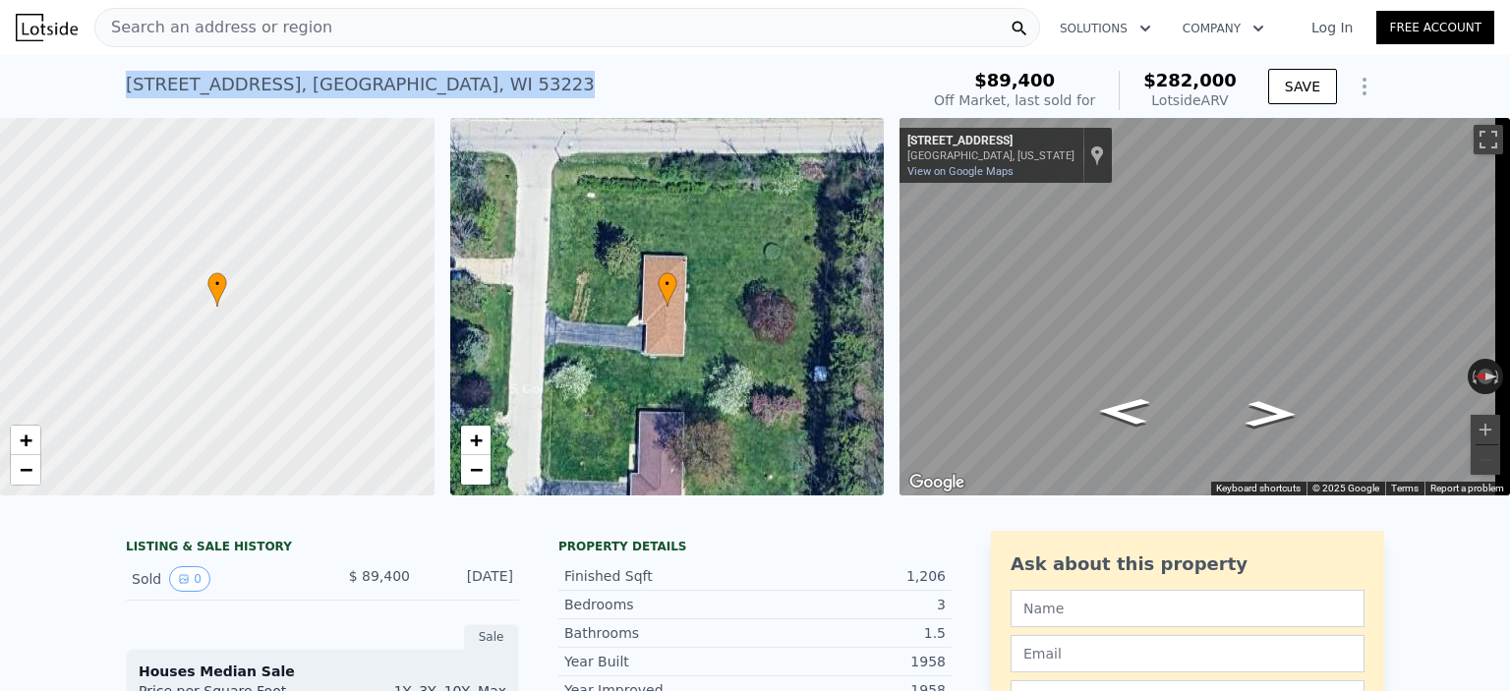
drag, startPoint x: 413, startPoint y: 86, endPoint x: 117, endPoint y: 86, distance: 295.8
click at [117, 86] on div "[STREET_ADDRESS] Sold [DATE] for $89,400 (~ARV $282k ) $89,400 Off Market, last…" at bounding box center [755, 86] width 1510 height 63
copy div "[STREET_ADDRESS]"
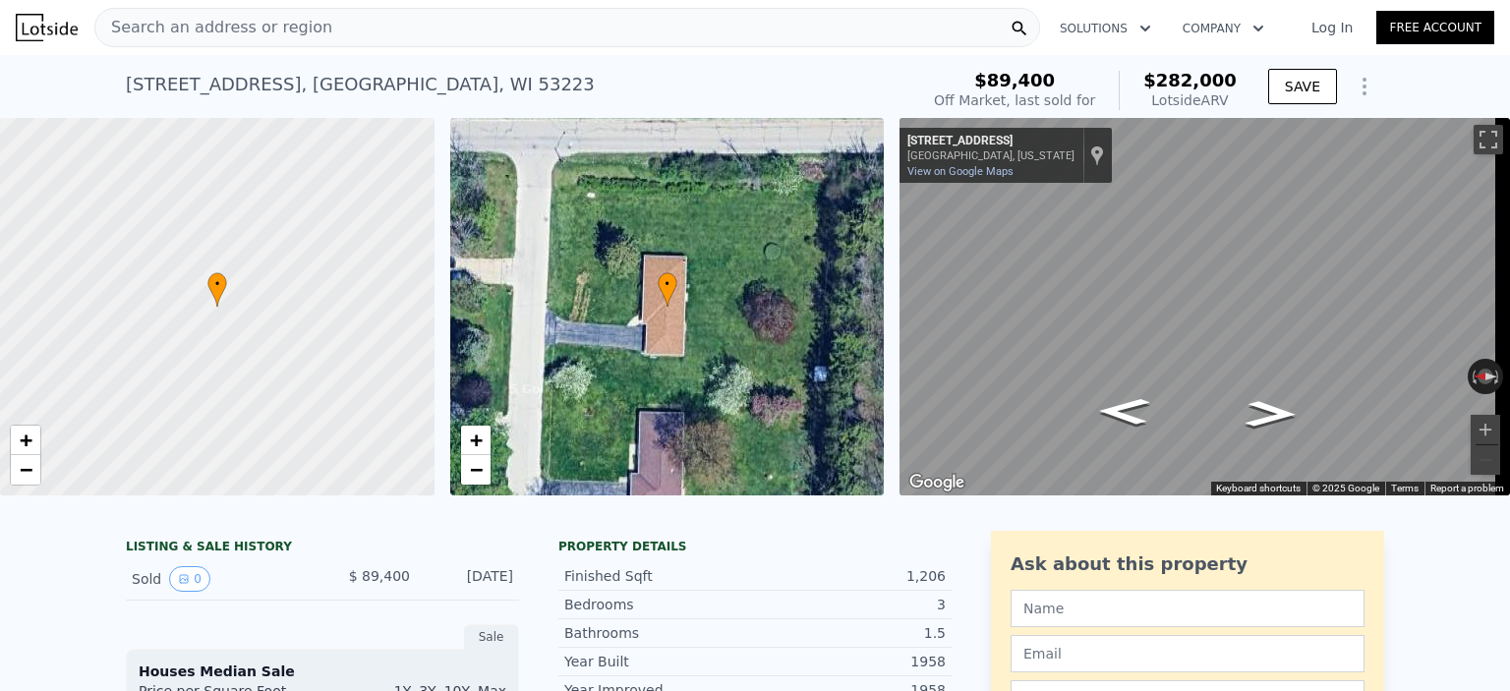
click at [330, 20] on div "Search an address or region" at bounding box center [567, 27] width 946 height 39
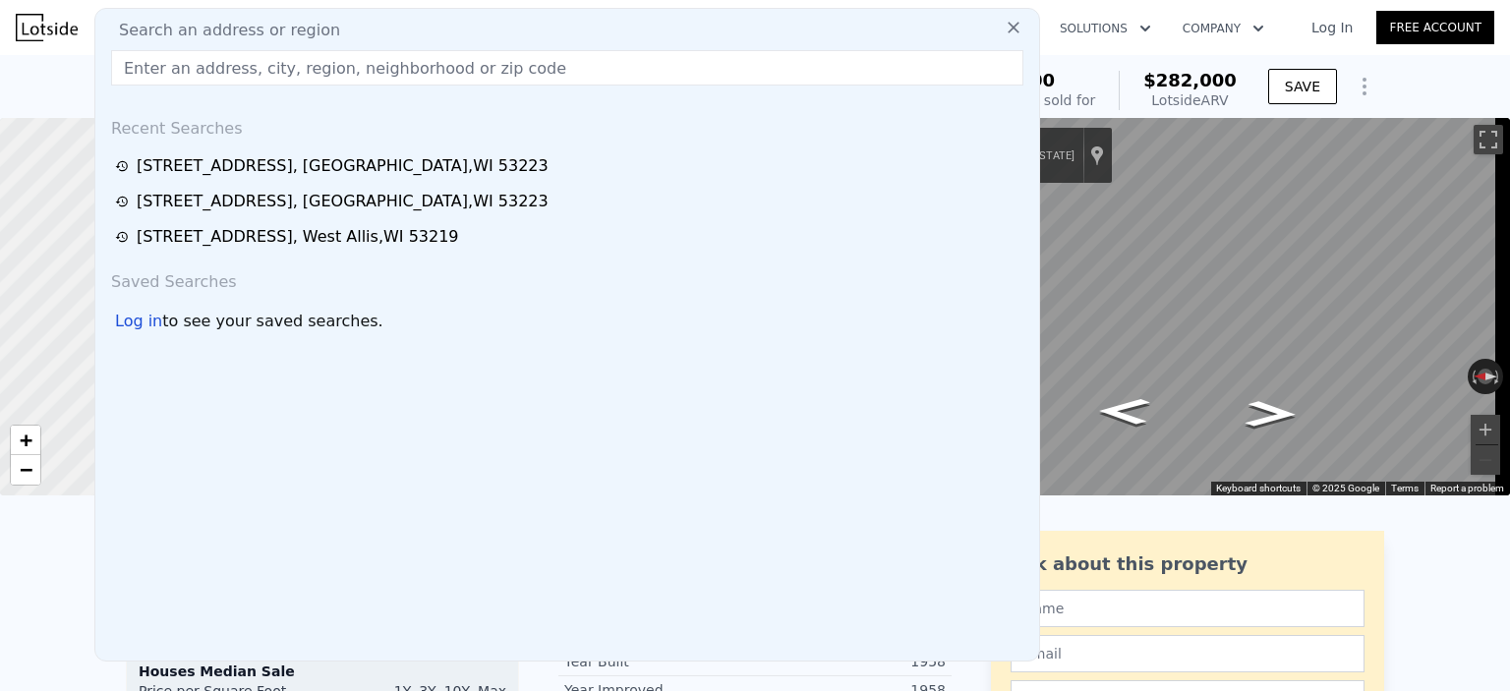
click at [333, 75] on input "text" at bounding box center [567, 67] width 912 height 35
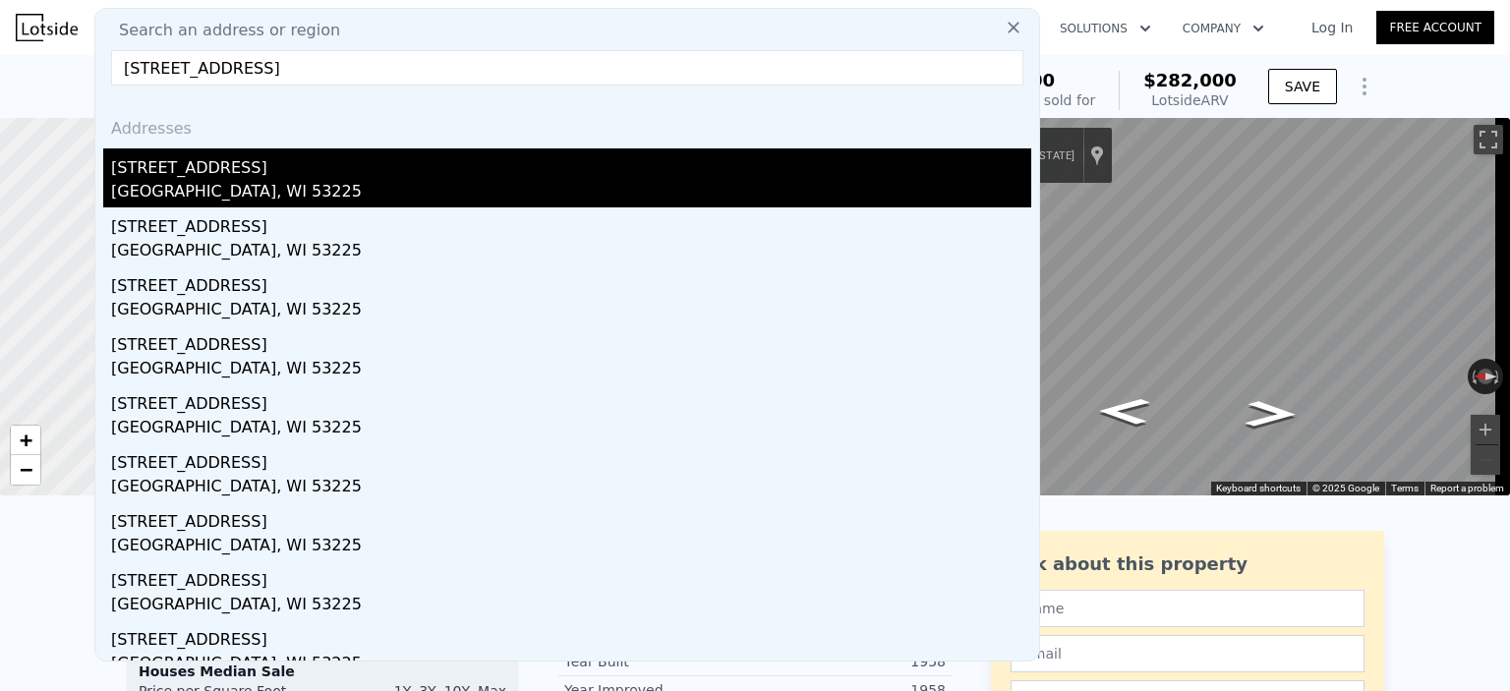
type input "[STREET_ADDRESS]"
click at [258, 184] on div "[GEOGRAPHIC_DATA], WI 53225" at bounding box center [571, 194] width 920 height 28
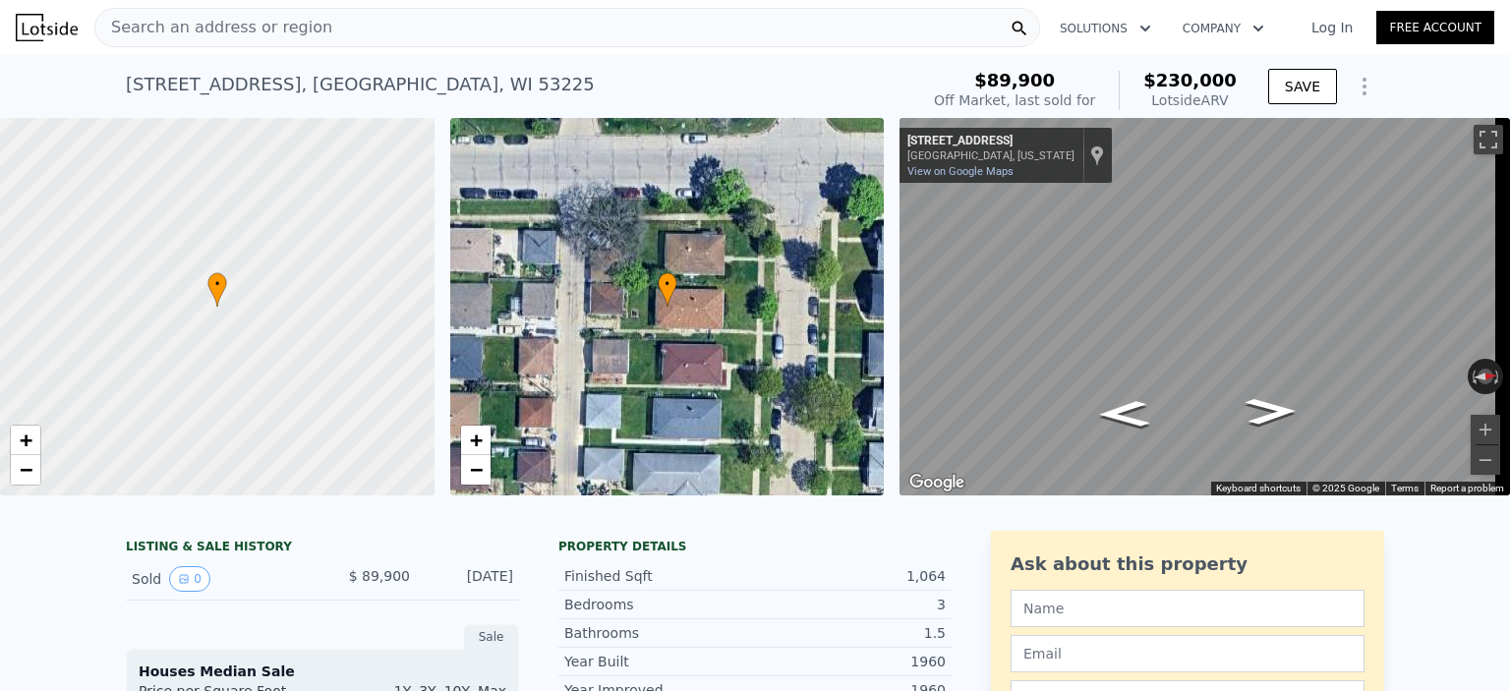
click at [334, 14] on div "Search an address or region" at bounding box center [567, 27] width 946 height 39
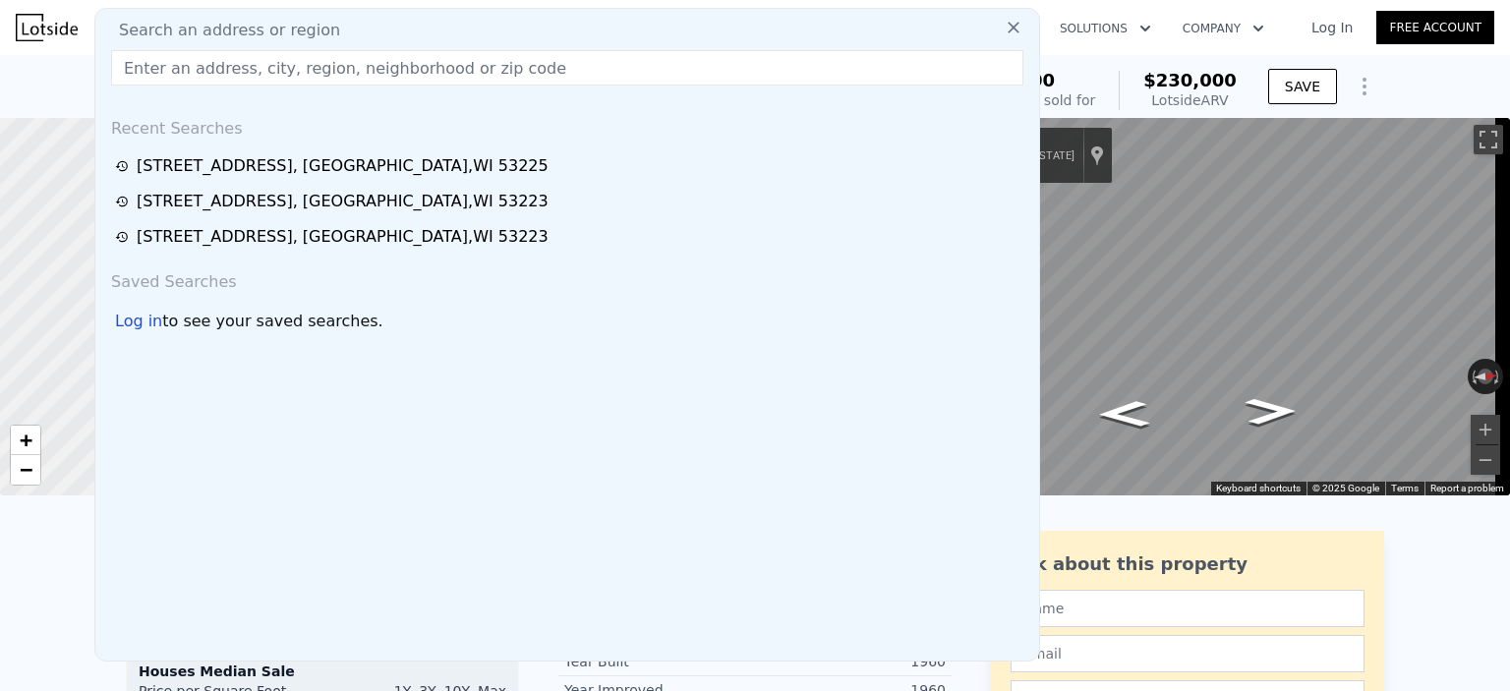
click at [38, 89] on div "[STREET_ADDRESS] Sold [DATE] for $89,900 (~ARV $230k ) $89,900 Off Market, last…" at bounding box center [755, 86] width 1510 height 63
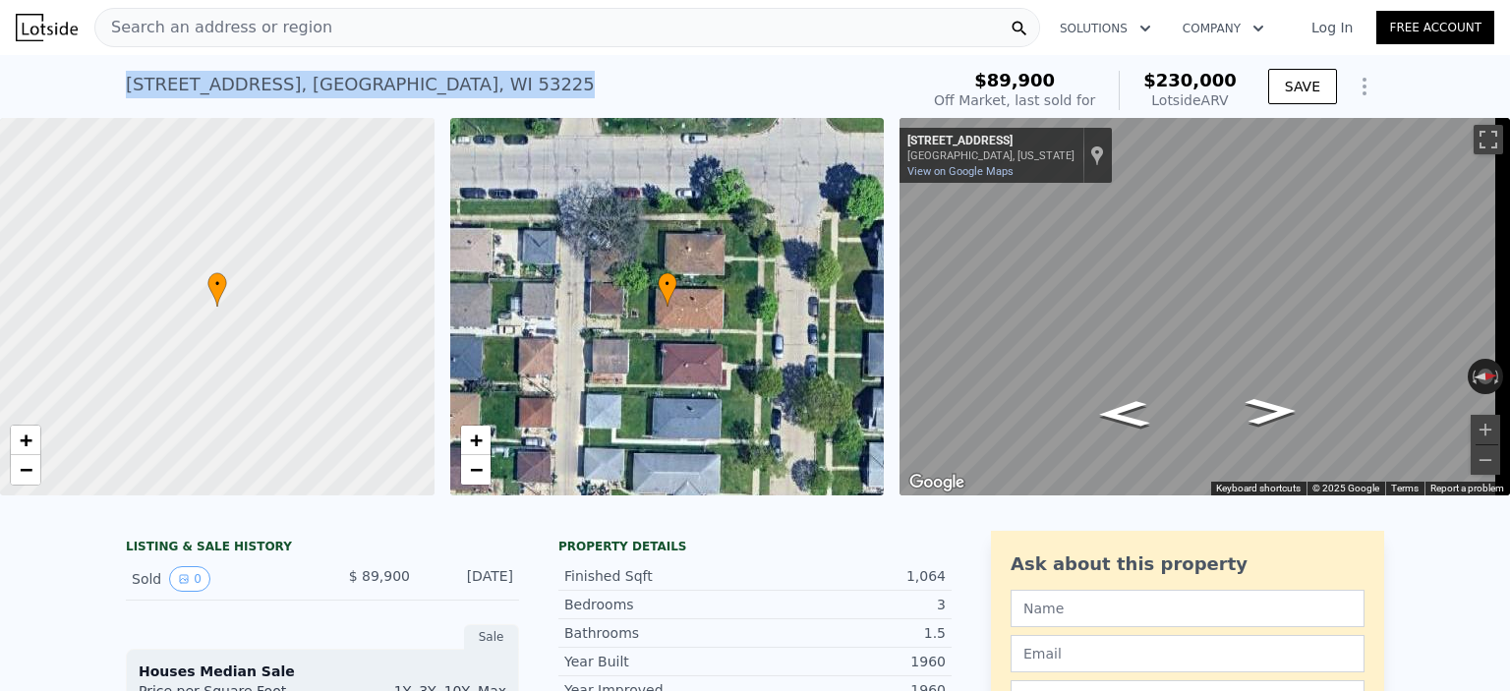
drag, startPoint x: 440, startPoint y: 82, endPoint x: 118, endPoint y: 93, distance: 322.6
click at [126, 93] on div "[STREET_ADDRESS] Sold [DATE] for $89,900 (~ARV $230k )" at bounding box center [518, 90] width 784 height 55
